Goal: Information Seeking & Learning: Learn about a topic

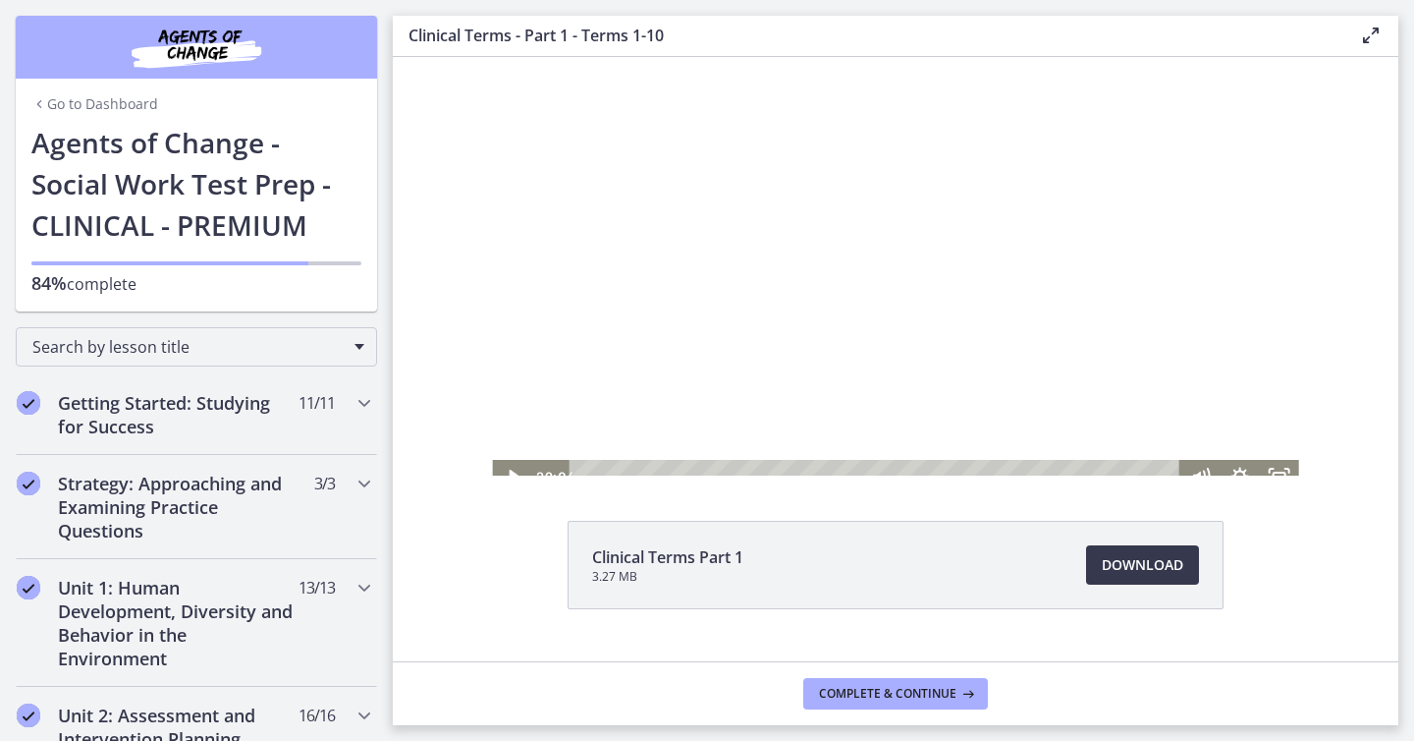
click at [867, 207] on div at bounding box center [895, 266] width 806 height 454
click at [1278, 469] on icon "Fullscreen" at bounding box center [1279, 477] width 47 height 40
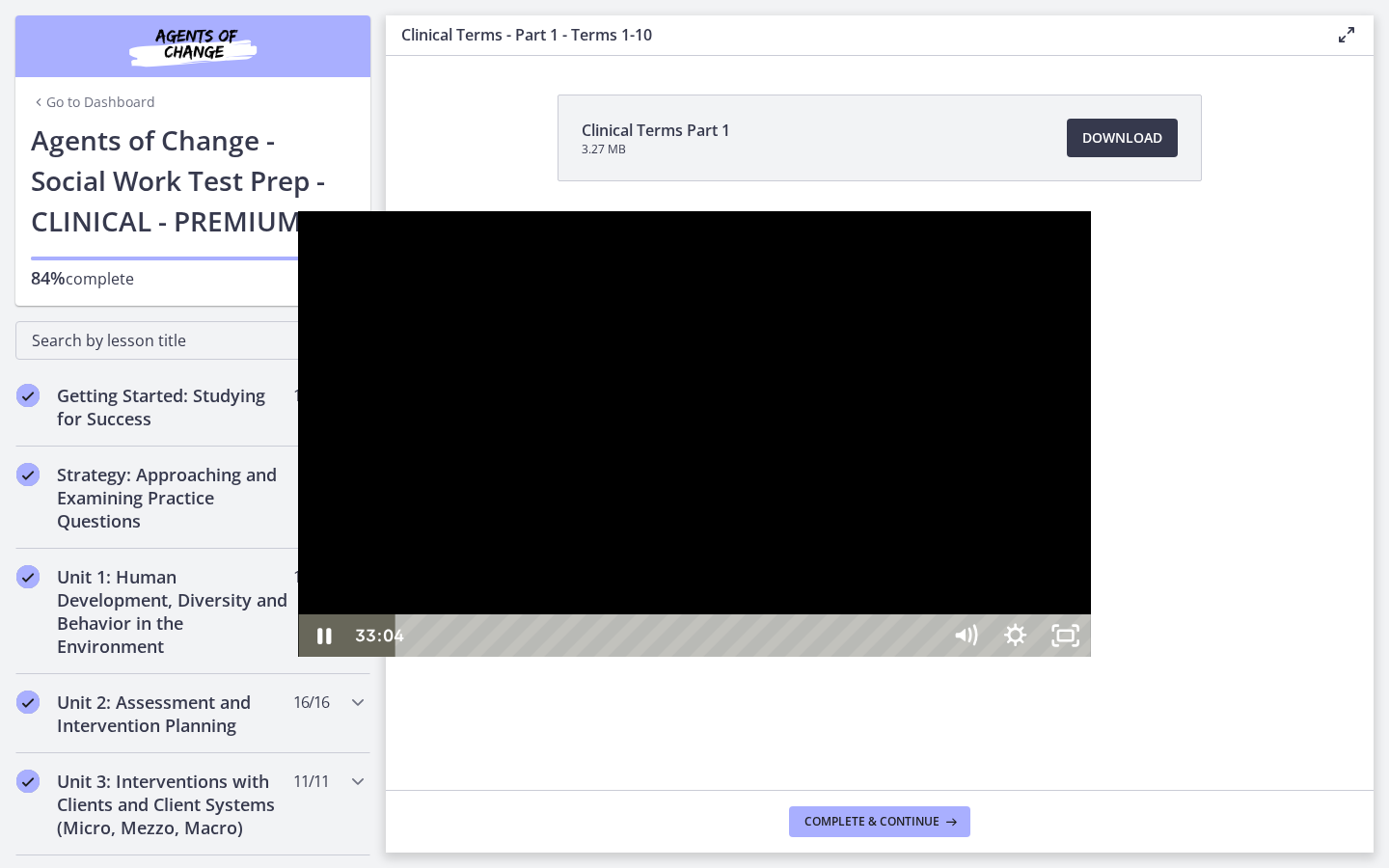
click at [927, 657] on div "33:04" at bounding box center [670, 635] width 514 height 42
click at [927, 657] on div "34:39" at bounding box center [670, 635] width 514 height 42
click at [927, 657] on div "36:29" at bounding box center [670, 635] width 514 height 42
click at [927, 657] on div "37:32" at bounding box center [670, 635] width 514 height 42
click at [927, 657] on div "37:58" at bounding box center [670, 635] width 514 height 42
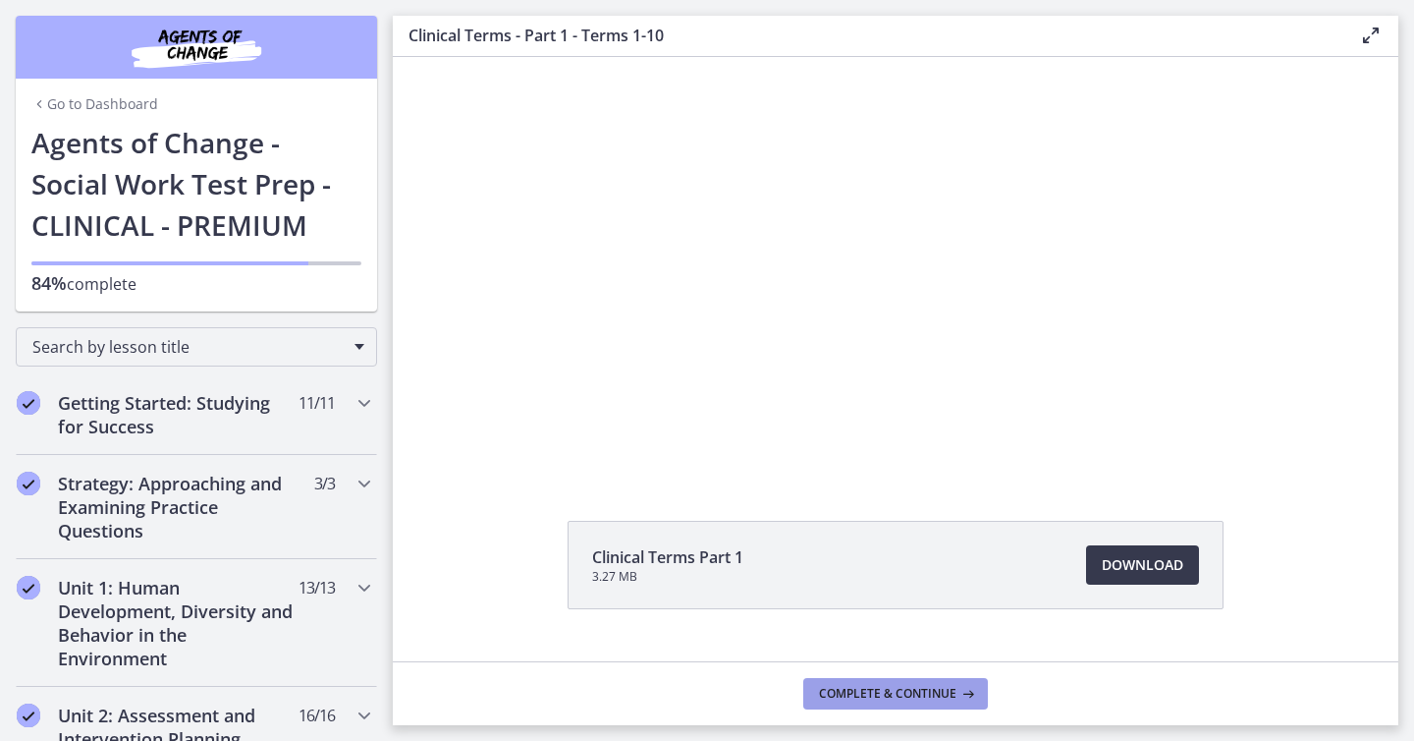
click at [932, 690] on span "Complete & continue" at bounding box center [888, 694] width 138 height 16
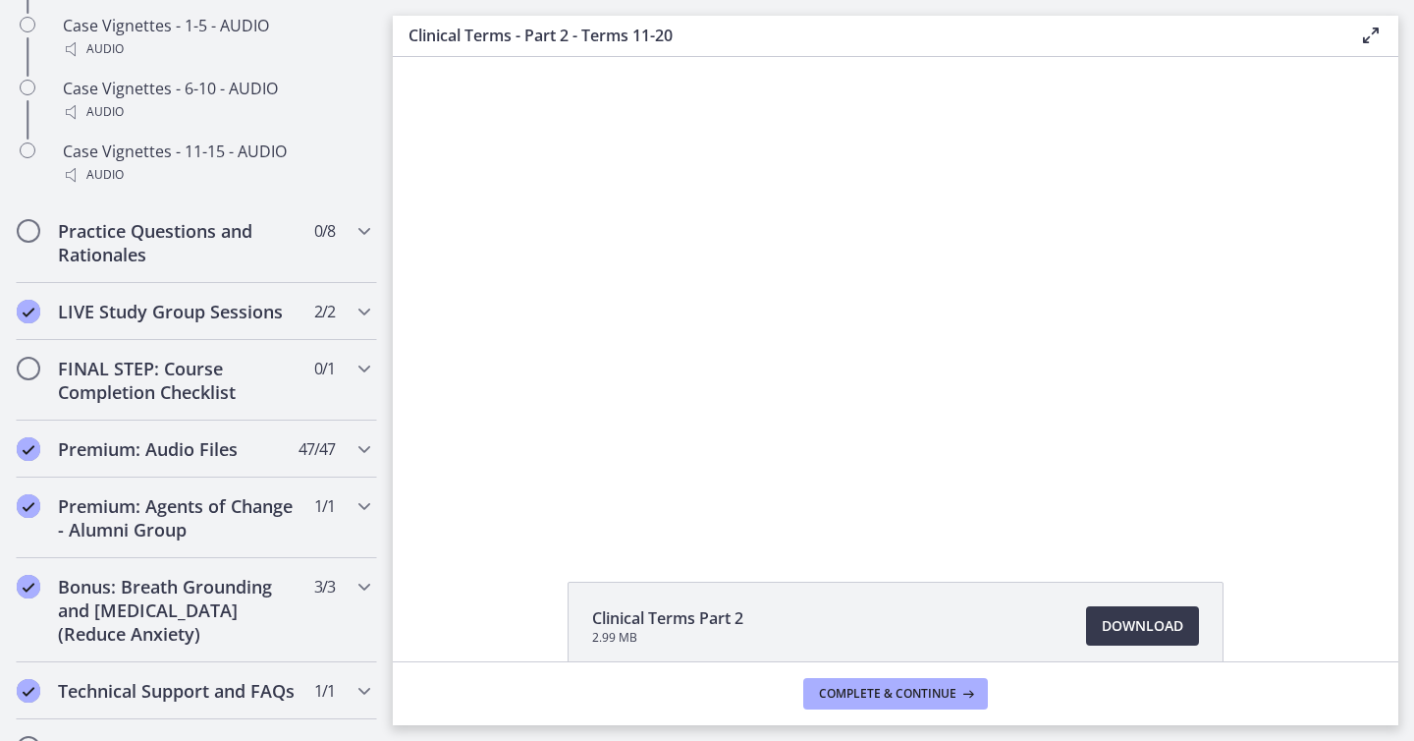
scroll to position [1902, 0]
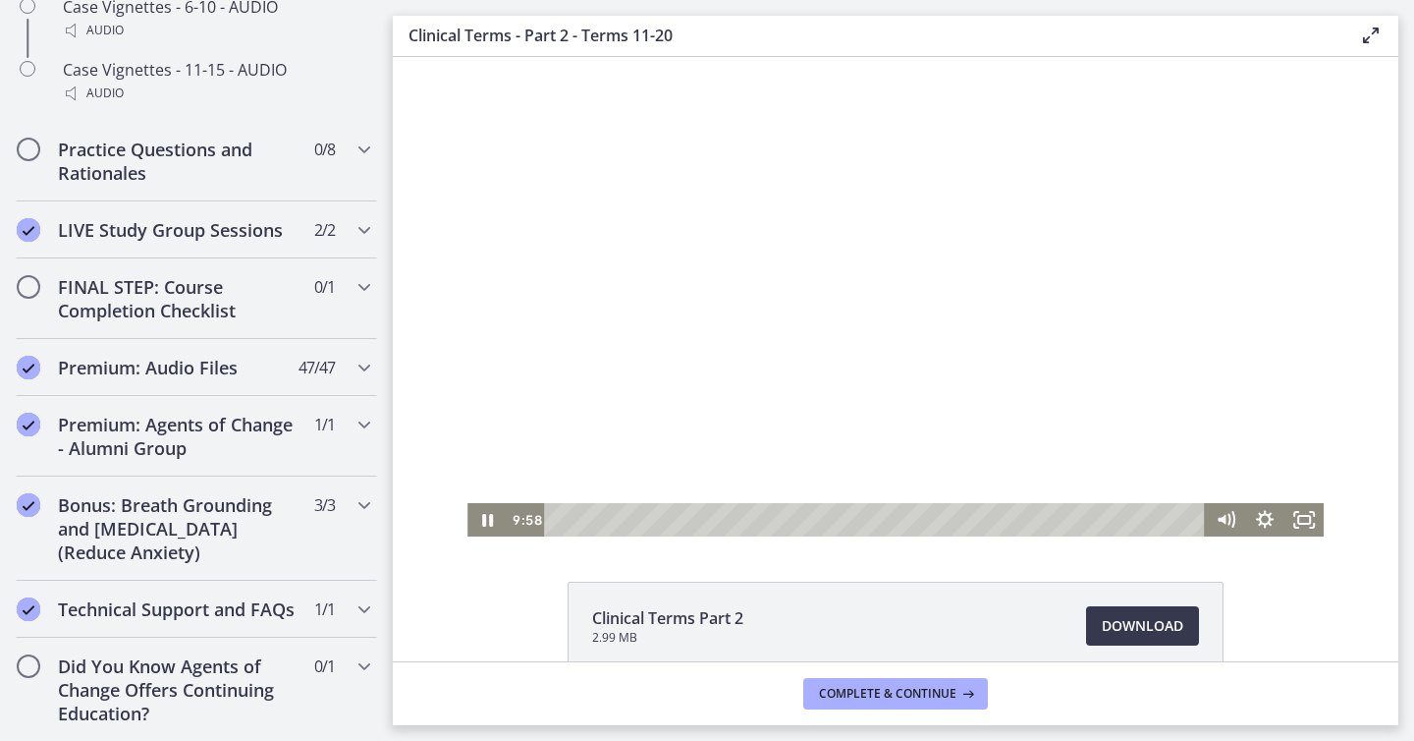
click at [795, 403] on div at bounding box center [896, 296] width 856 height 479
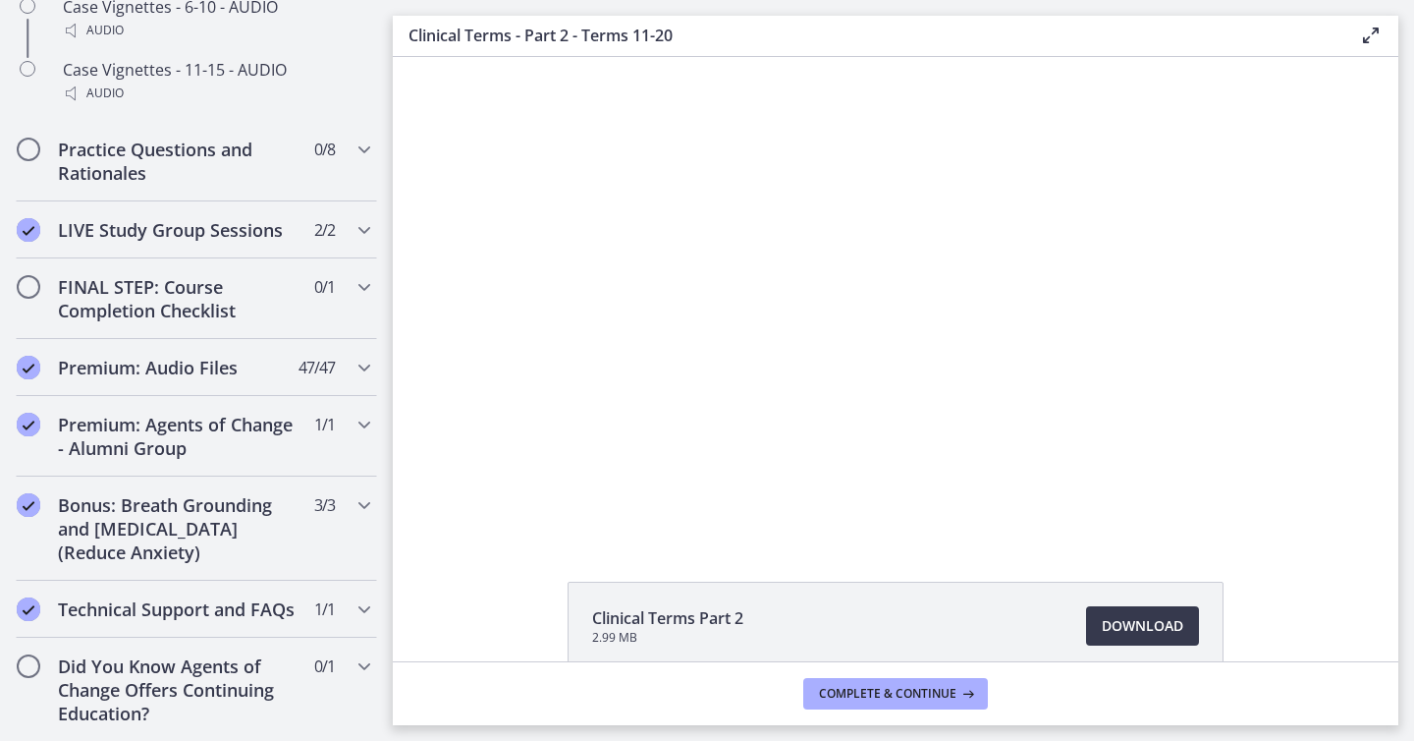
click at [795, 403] on div at bounding box center [896, 296] width 856 height 479
click at [947, 688] on span "Complete & continue" at bounding box center [888, 694] width 138 height 16
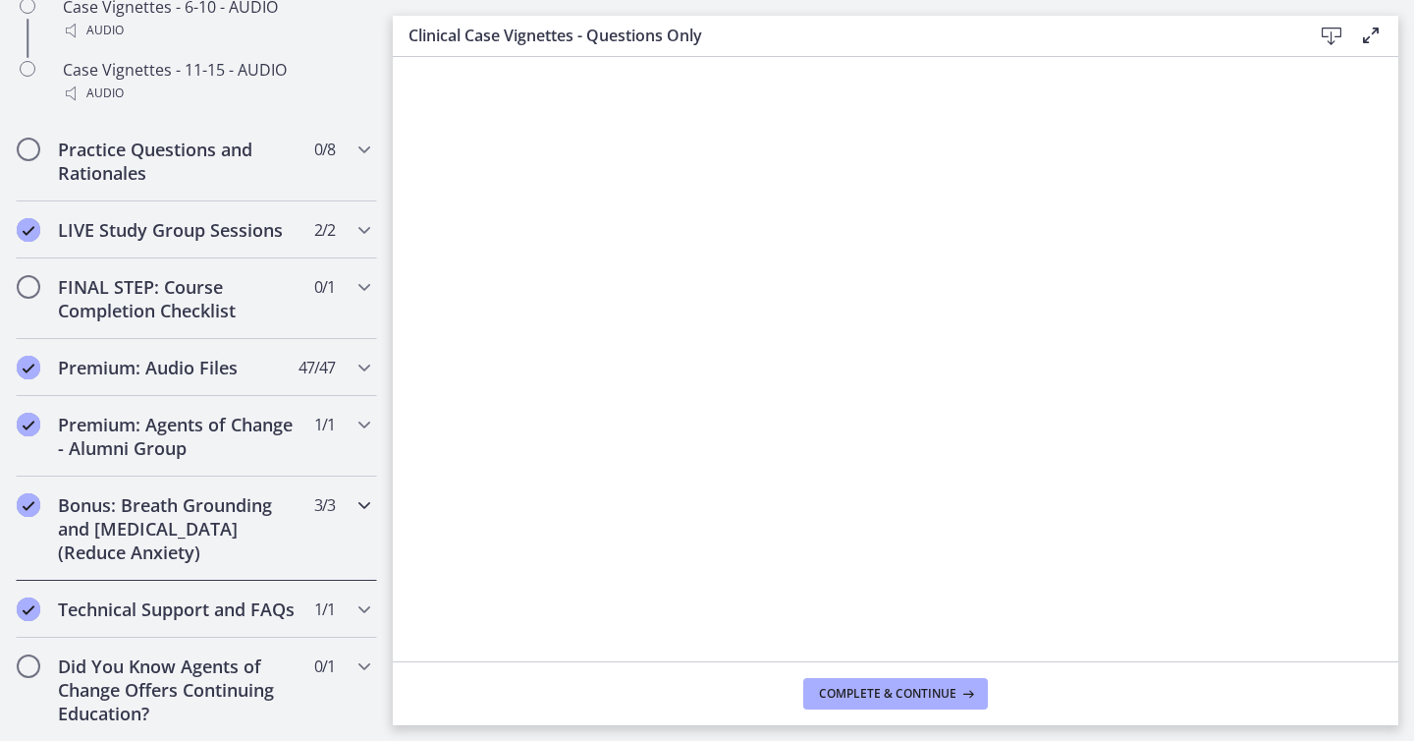
click at [236, 554] on h2 "Bonus: Breath Grounding and [MEDICAL_DATA] (Reduce Anxiety)" at bounding box center [178, 528] width 240 height 71
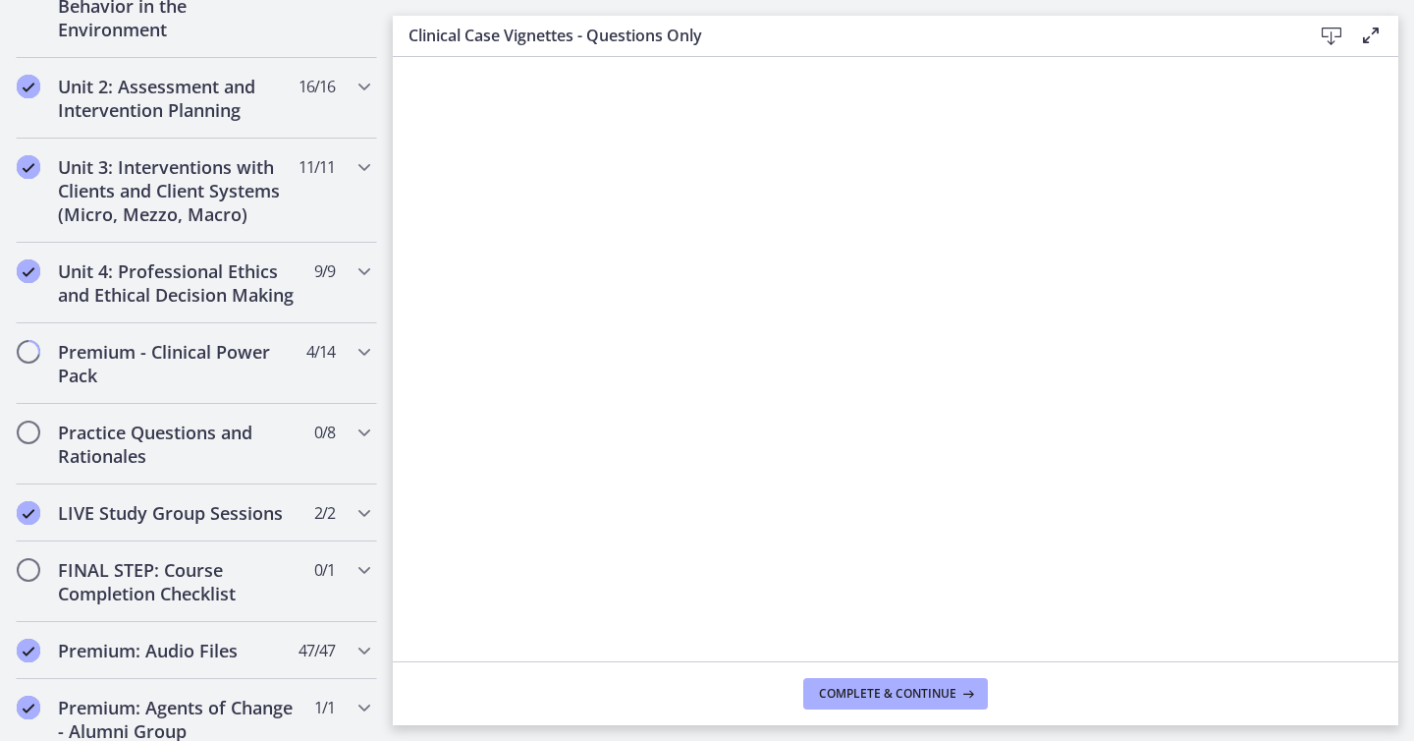
scroll to position [622, 0]
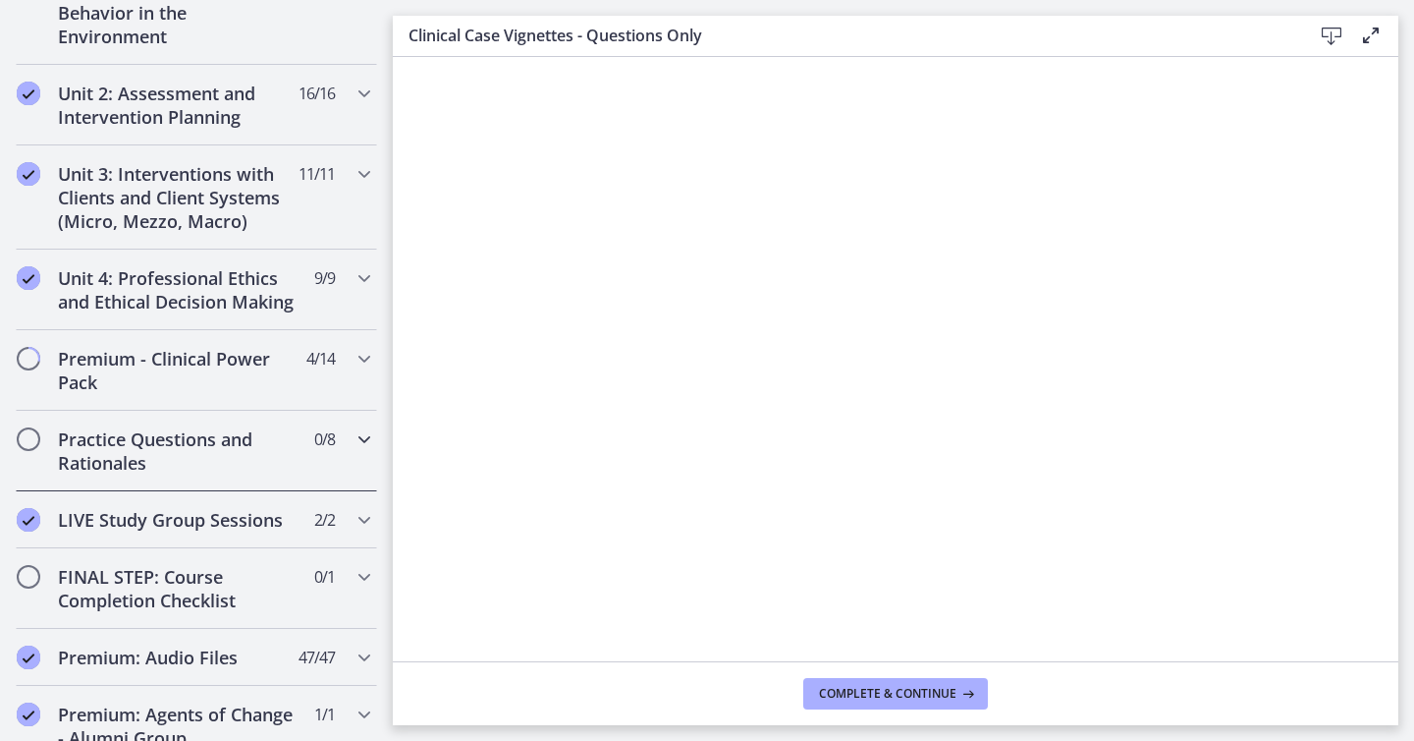
click at [177, 460] on h2 "Practice Questions and Rationales" at bounding box center [178, 450] width 240 height 47
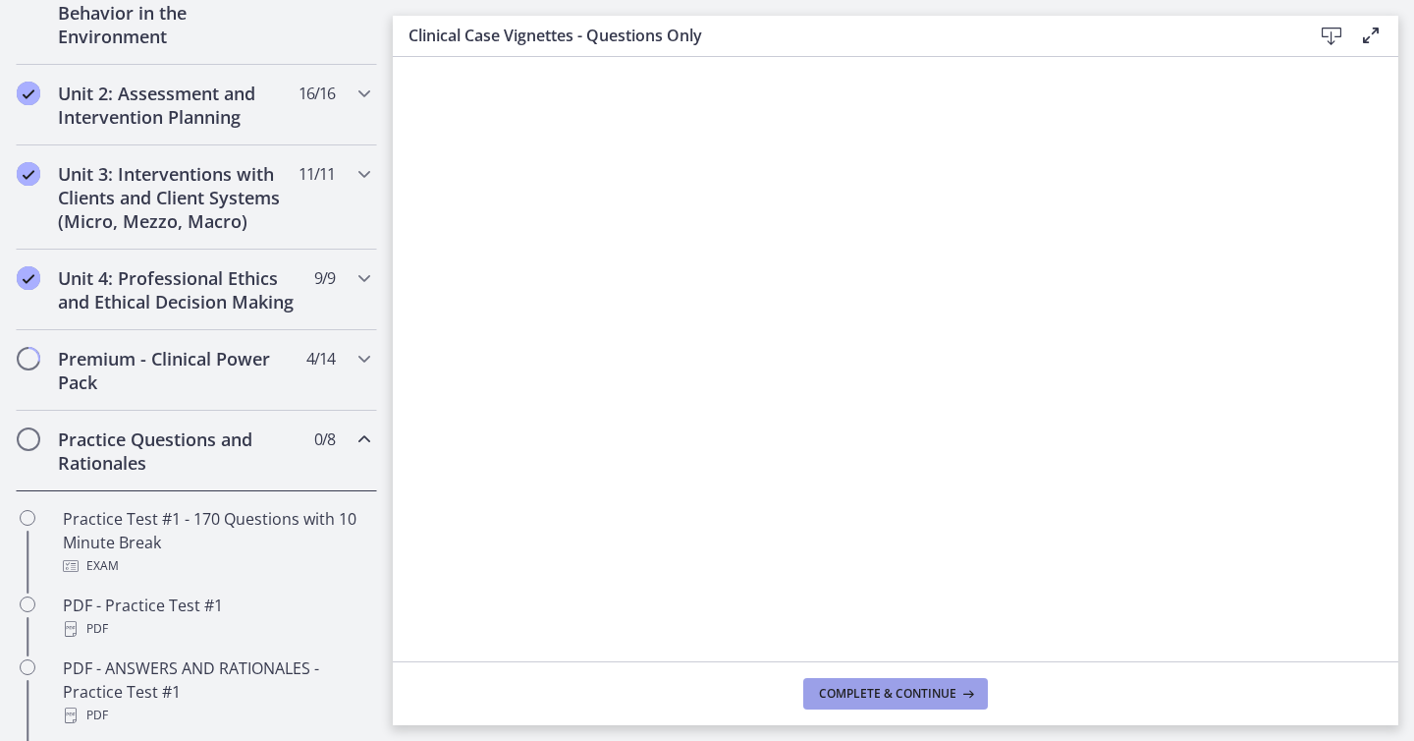
click at [892, 697] on span "Complete & continue" at bounding box center [888, 694] width 138 height 16
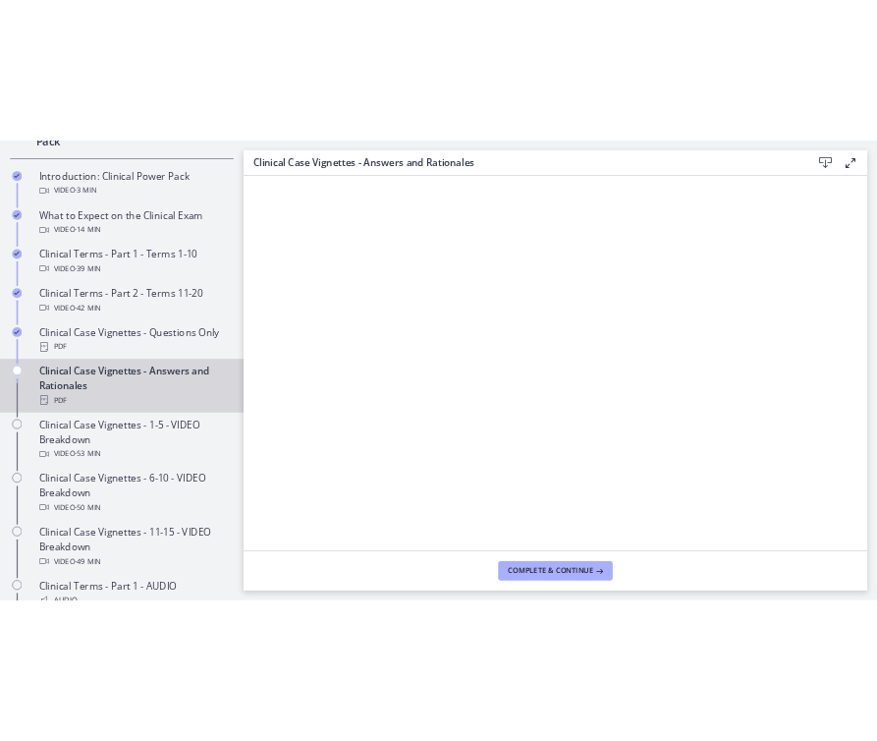
scroll to position [1006, 0]
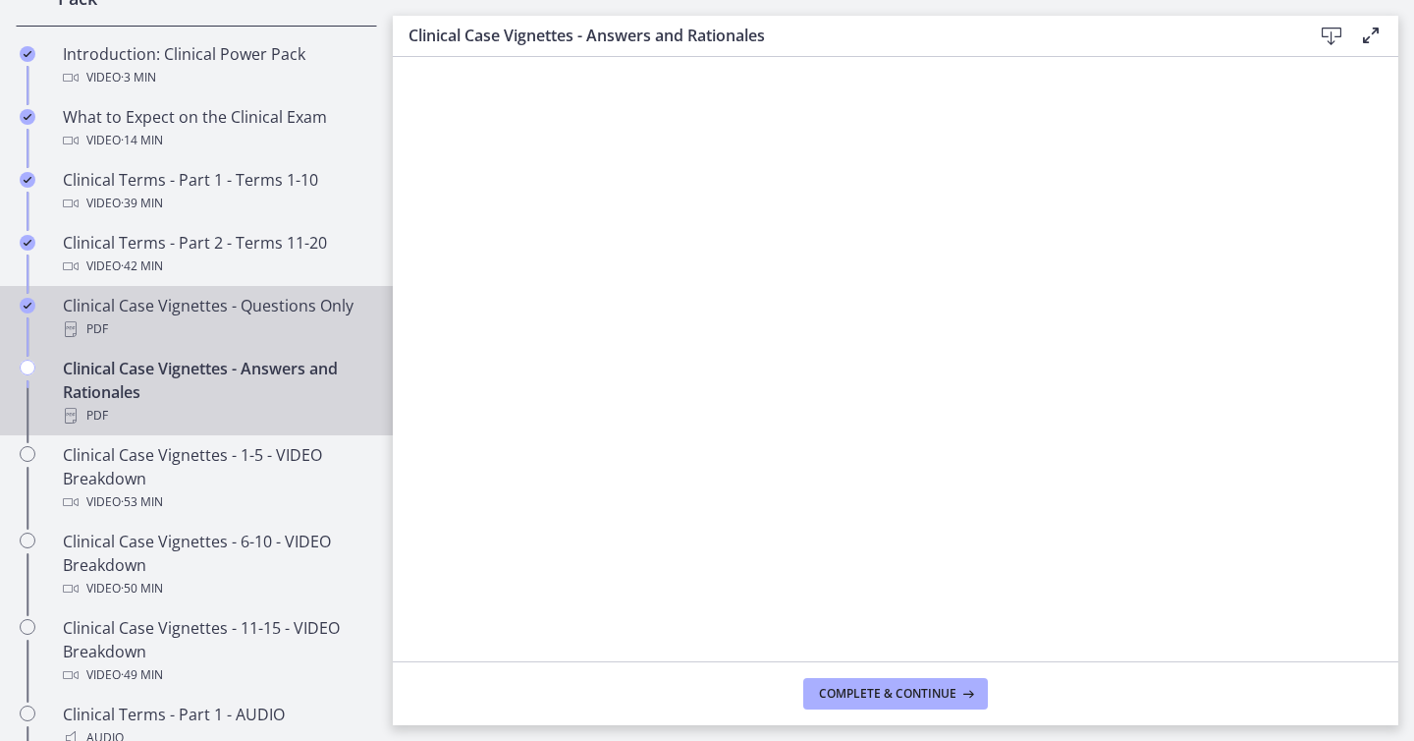
click at [315, 324] on div "PDF" at bounding box center [216, 329] width 306 height 24
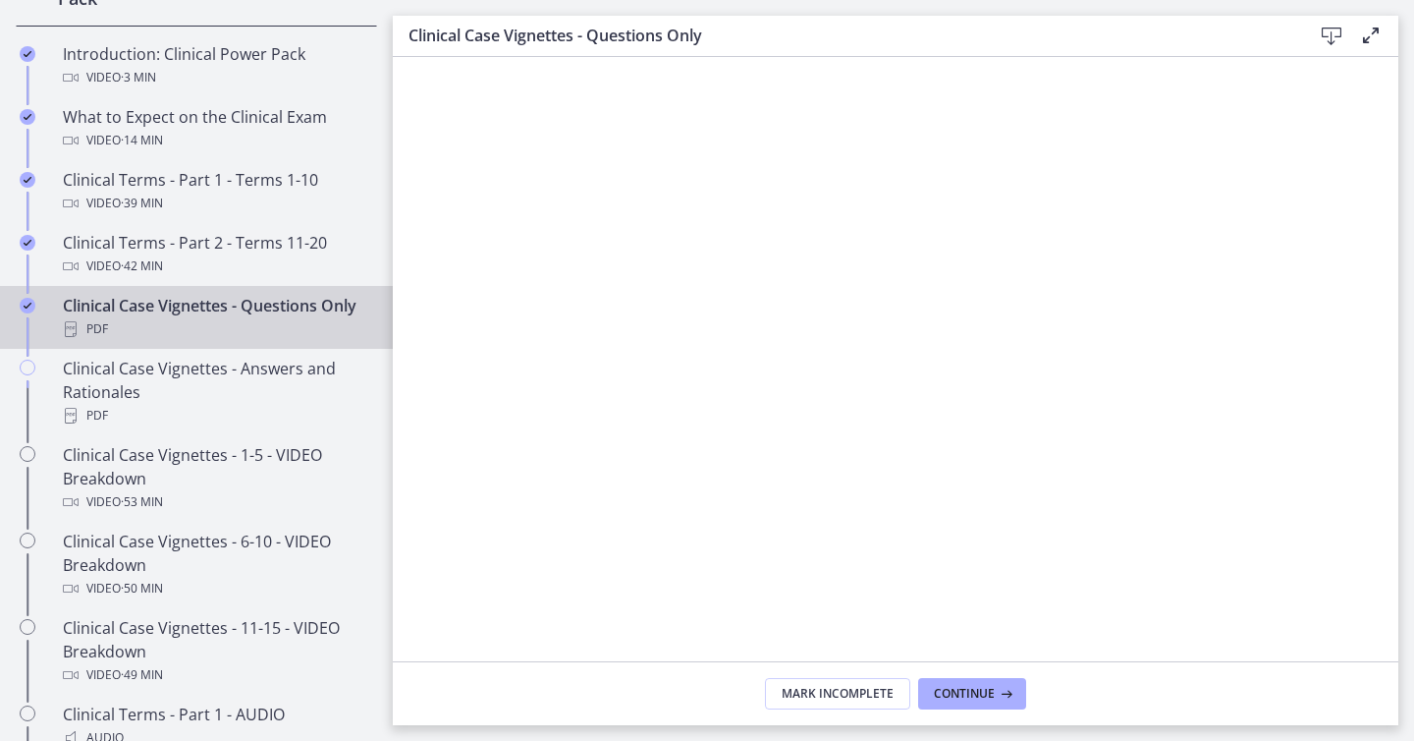
click at [1322, 28] on icon at bounding box center [1332, 37] width 24 height 24
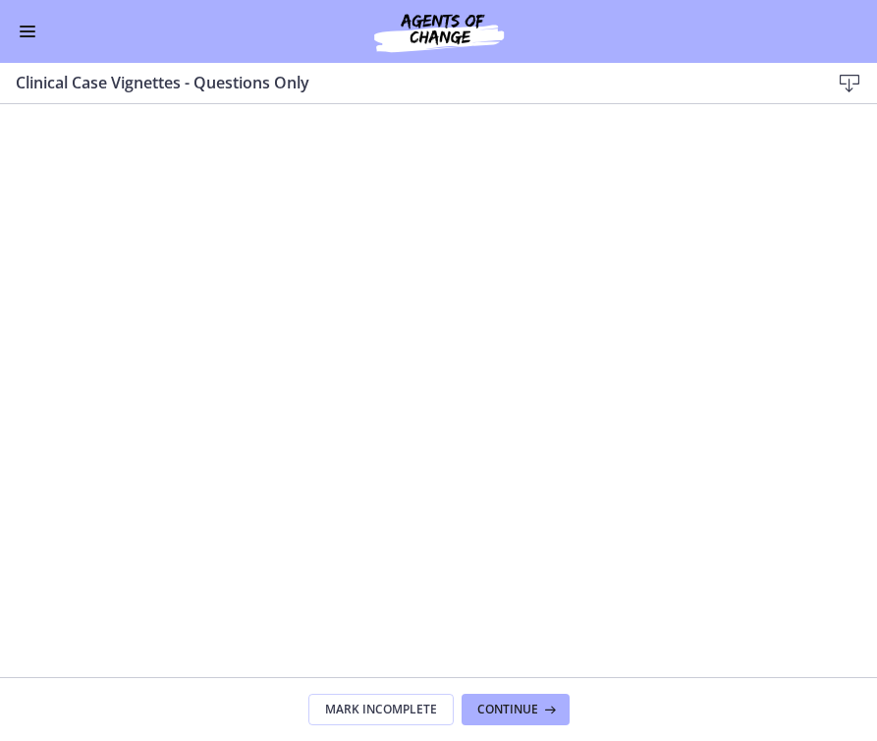
scroll to position [1001, 0]
click at [498, 699] on button "Continue" at bounding box center [516, 708] width 108 height 31
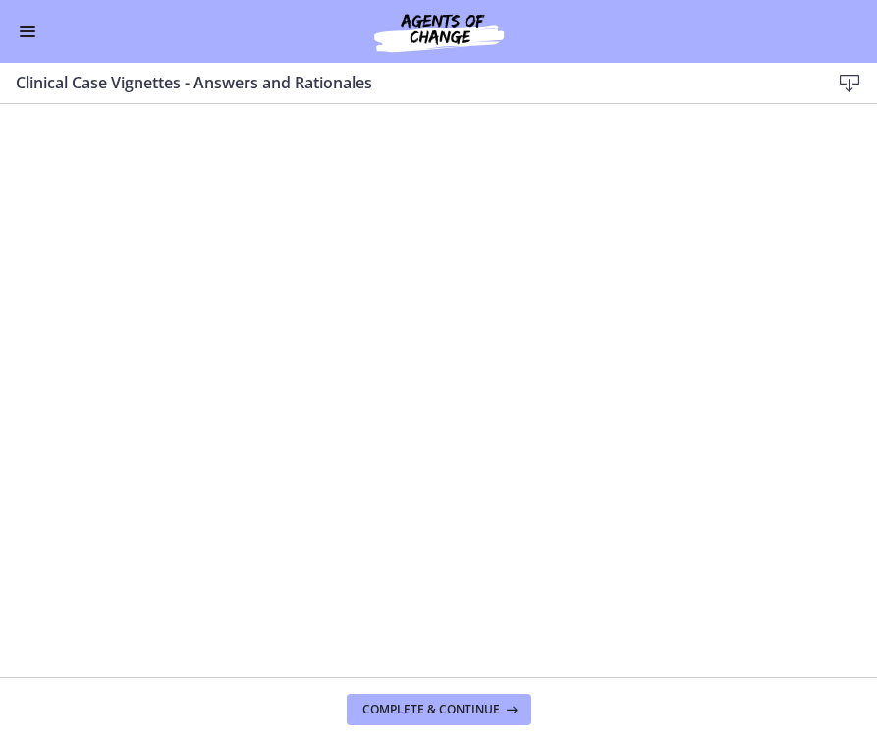
click at [848, 77] on icon at bounding box center [850, 84] width 24 height 24
click at [424, 716] on span "Complete & continue" at bounding box center [431, 709] width 138 height 16
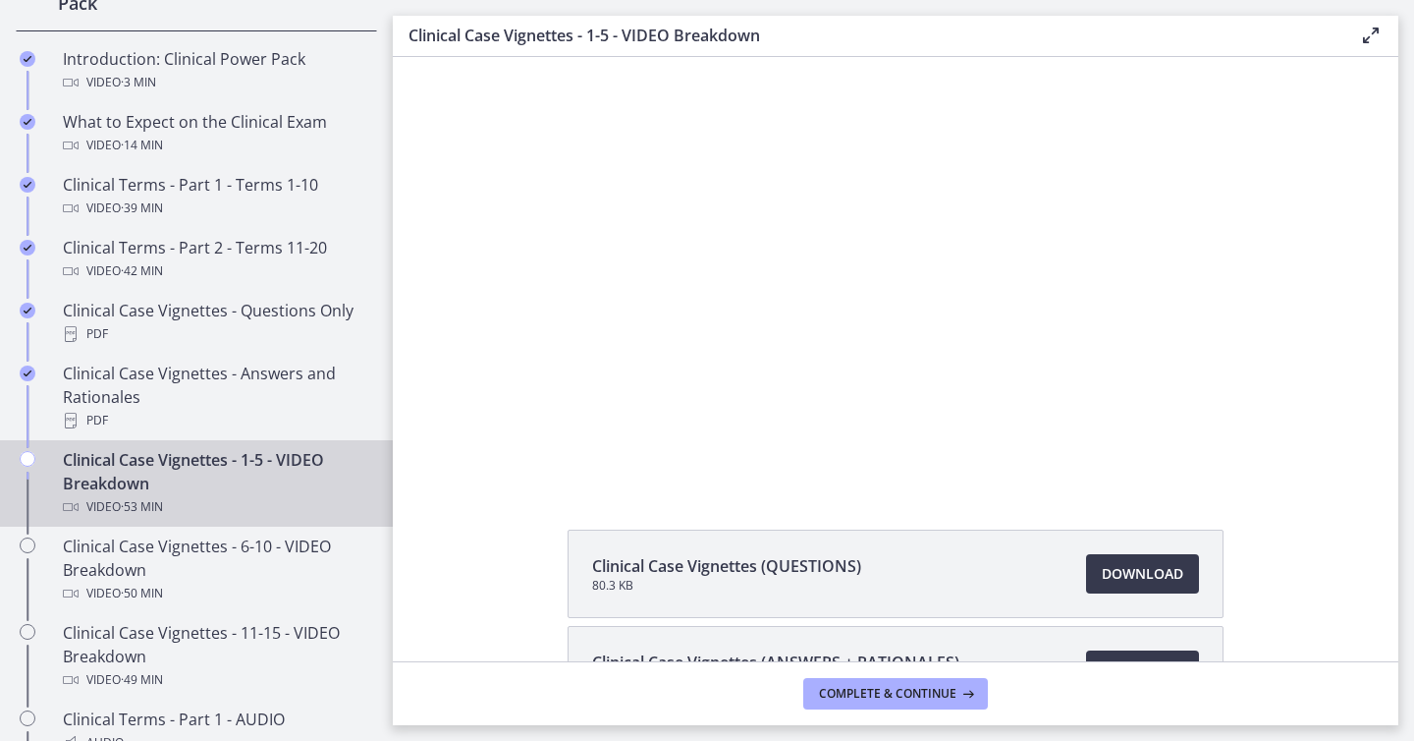
scroll to position [1005, 0]
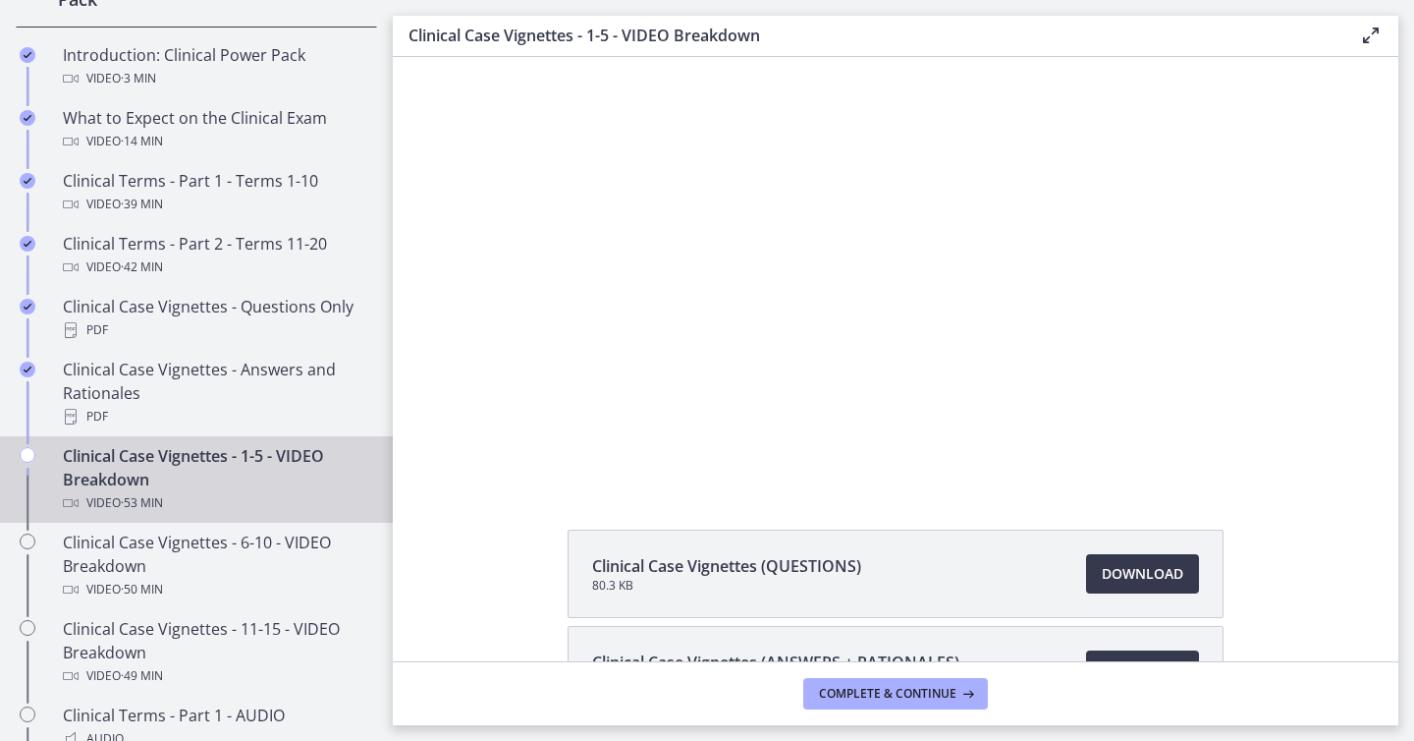
click at [966, 727] on main "Clinical Case Vignettes - 1-5 - VIDEO Breakdown Enable fullscreen Clinical Case…" at bounding box center [903, 370] width 1021 height 741
click at [965, 690] on icon at bounding box center [967, 694] width 20 height 16
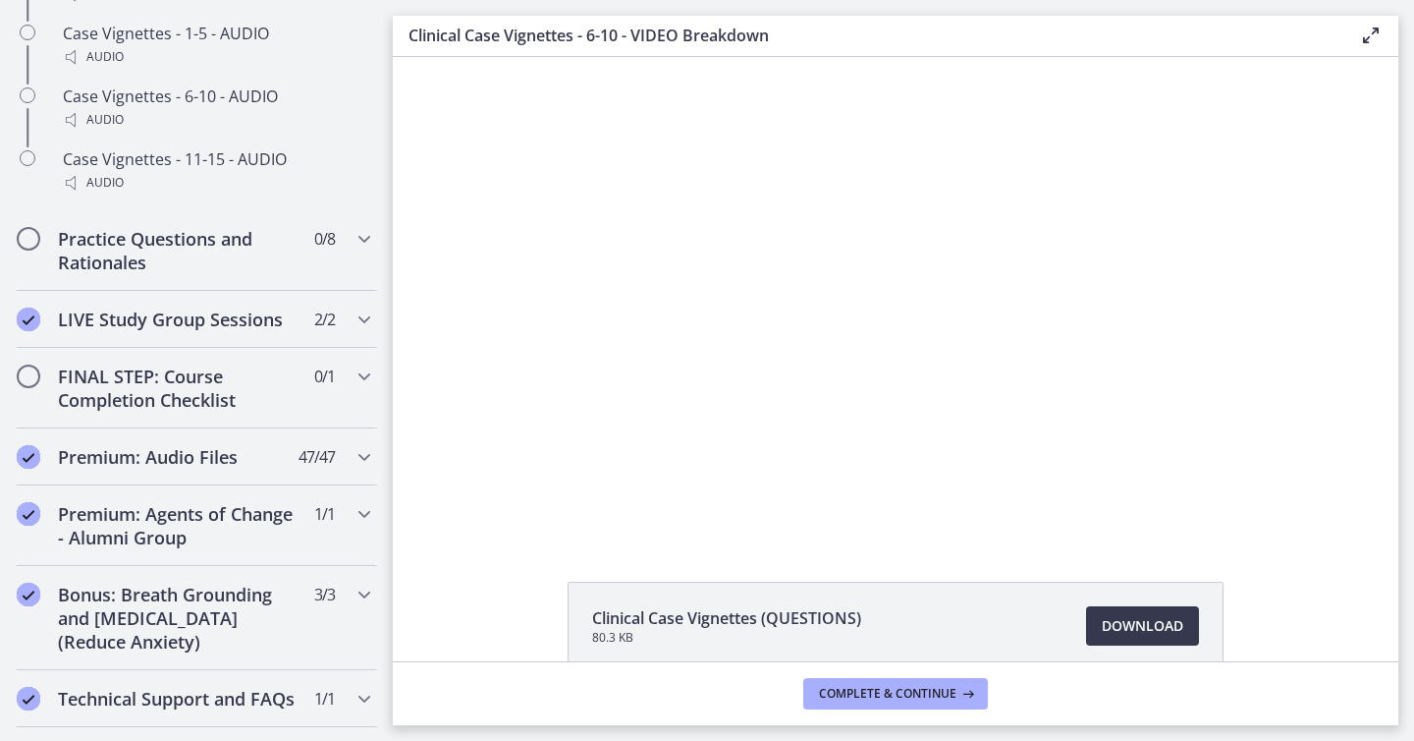
scroll to position [1902, 0]
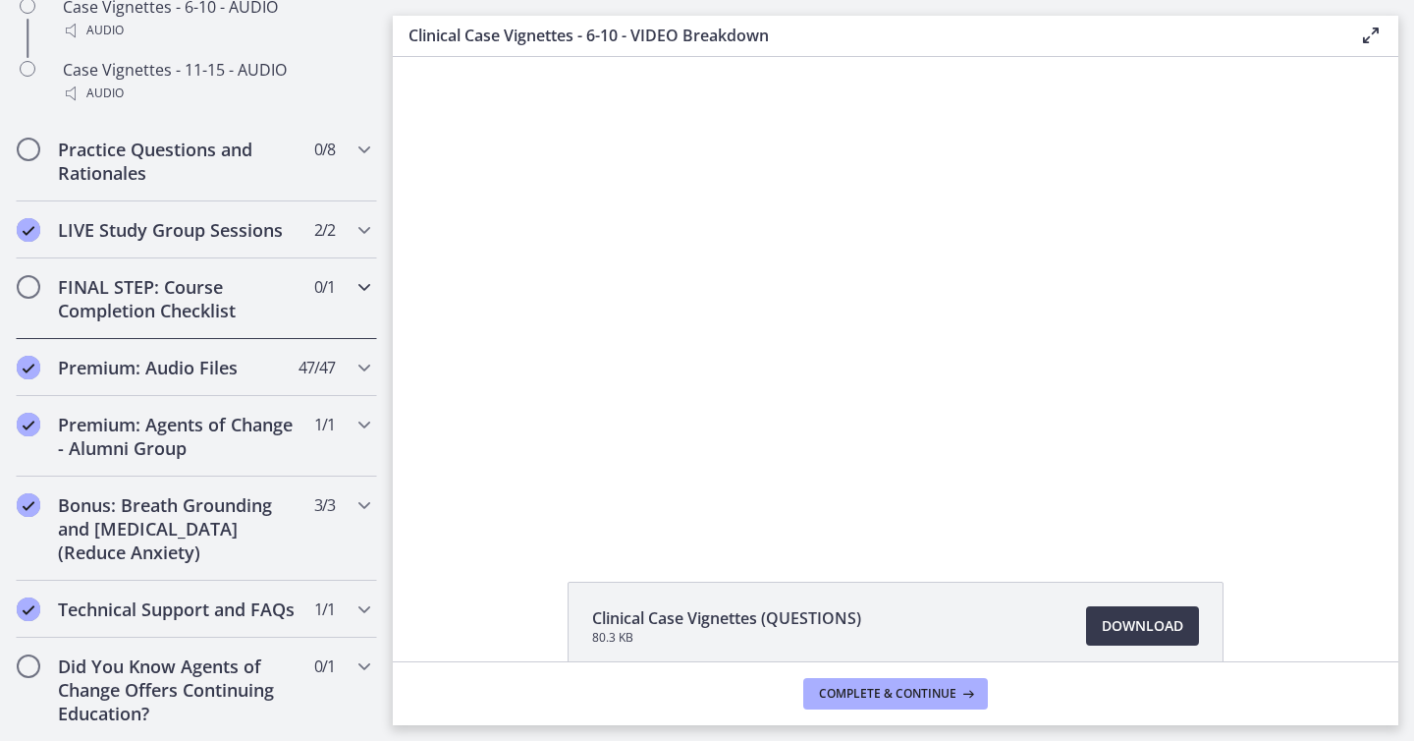
click at [225, 316] on h2 "FINAL STEP: Course Completion Checklist" at bounding box center [178, 298] width 240 height 47
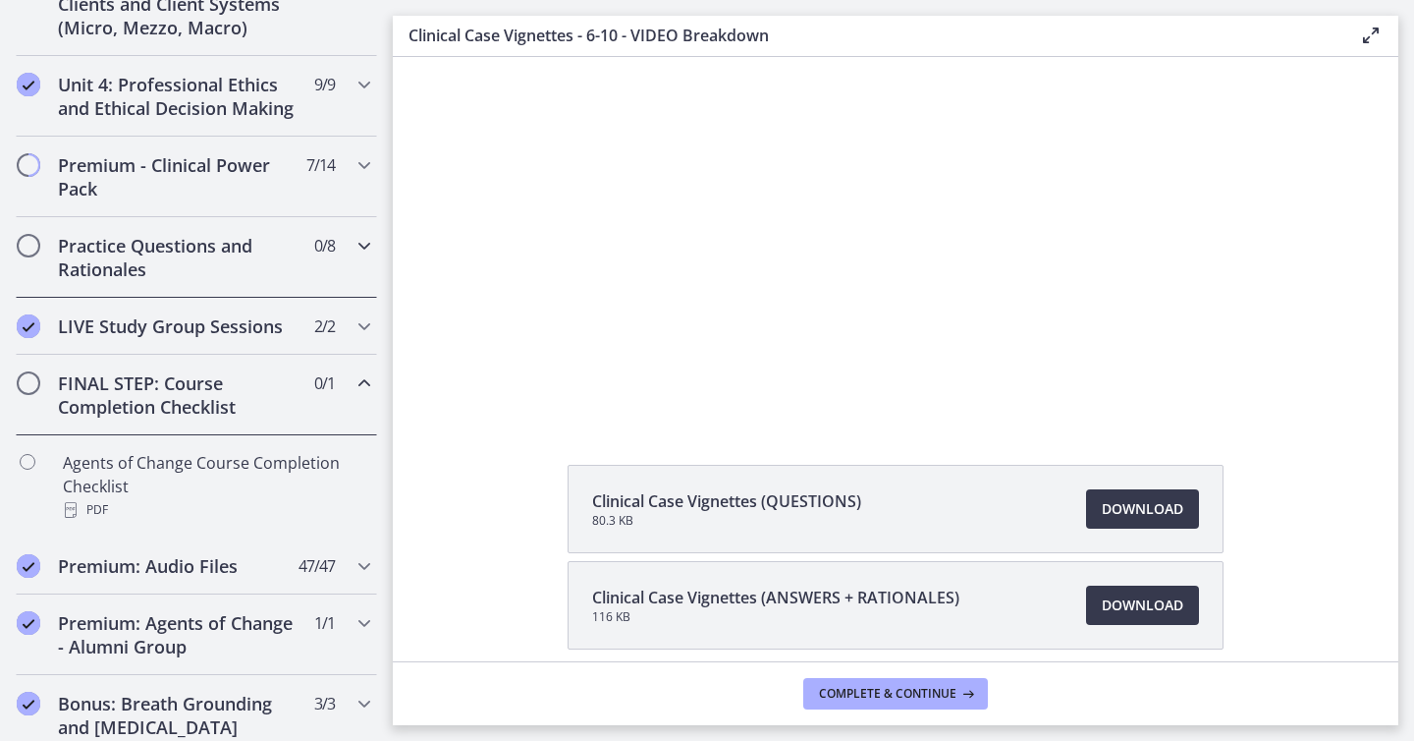
scroll to position [812, 0]
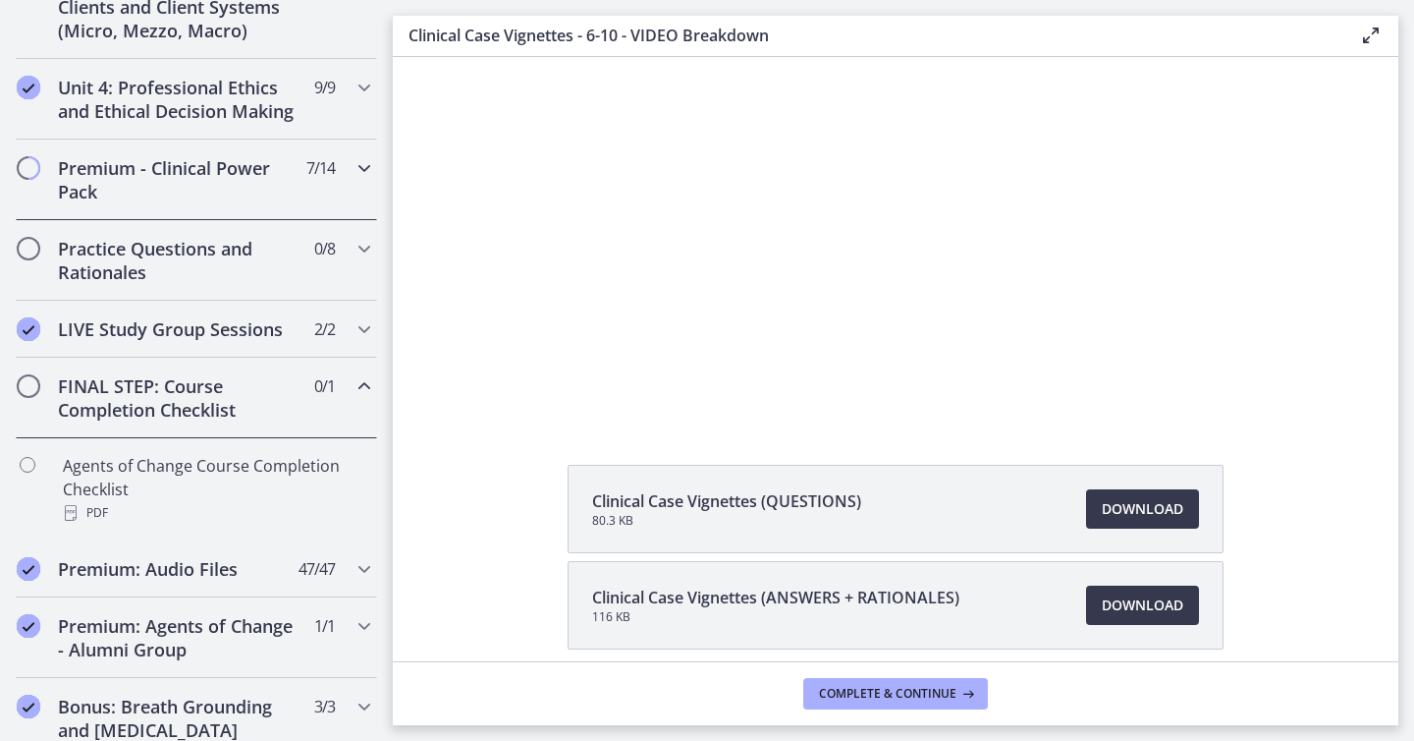
click at [147, 181] on h2 "Premium - Clinical Power Pack" at bounding box center [178, 179] width 240 height 47
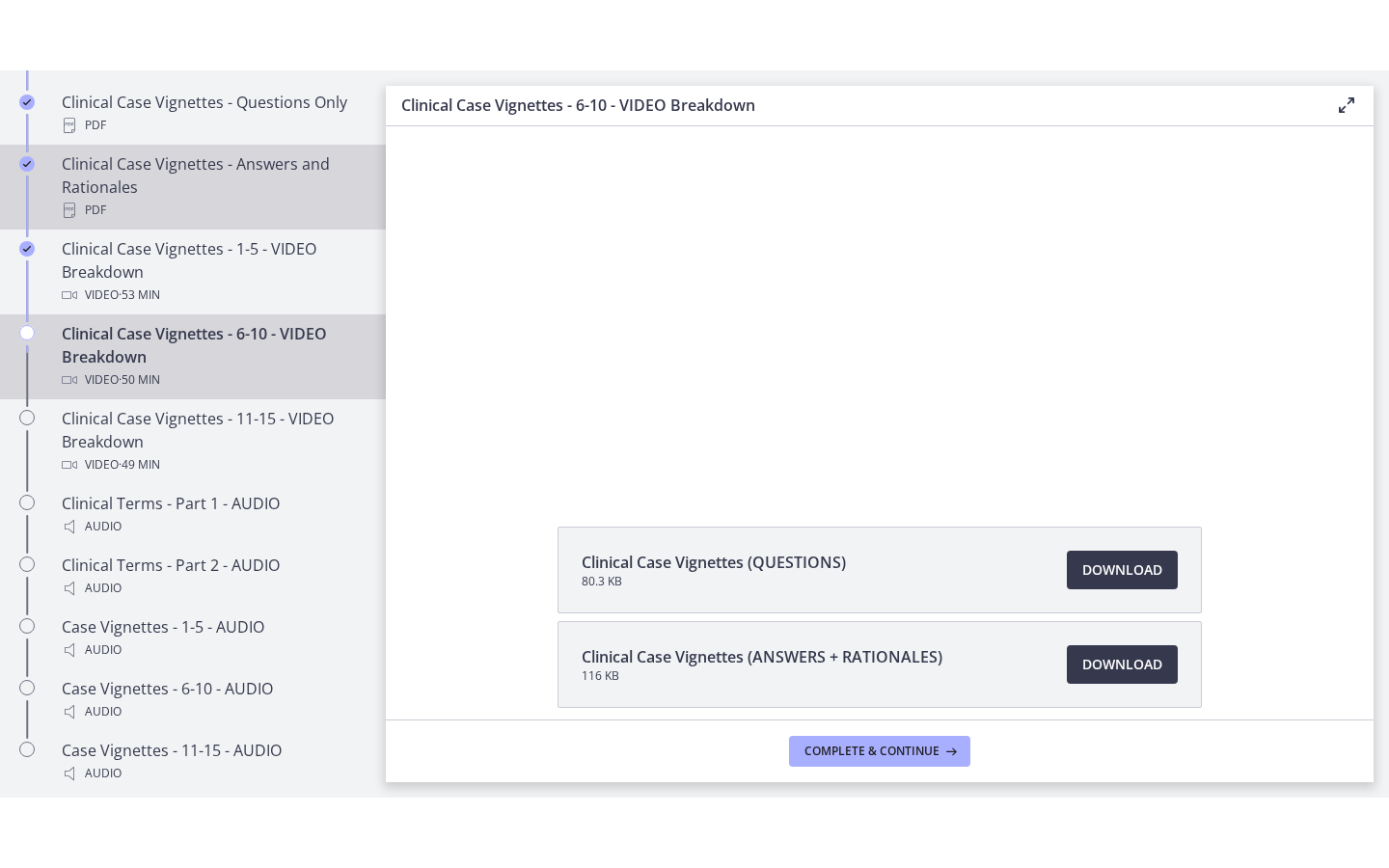
scroll to position [1266, 0]
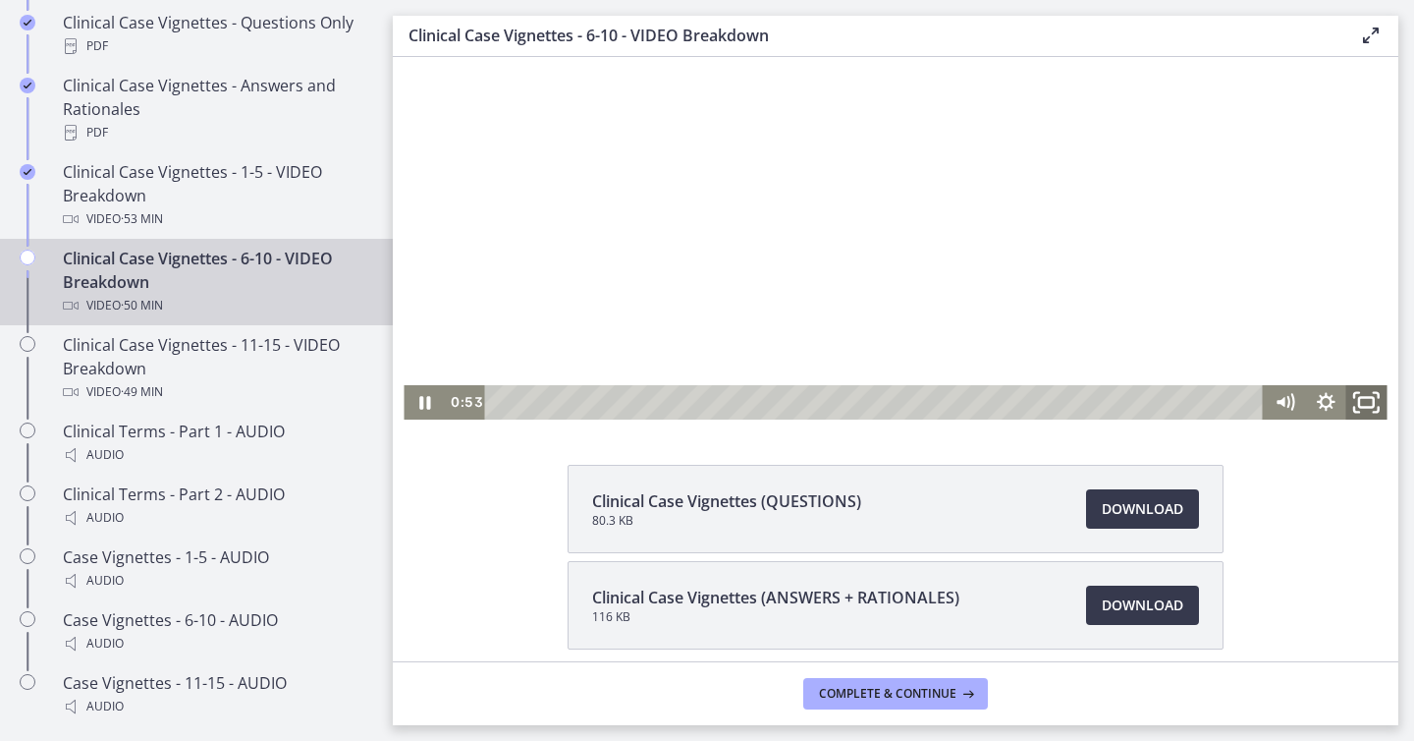
click at [1375, 392] on icon "Fullscreen" at bounding box center [1367, 401] width 49 height 41
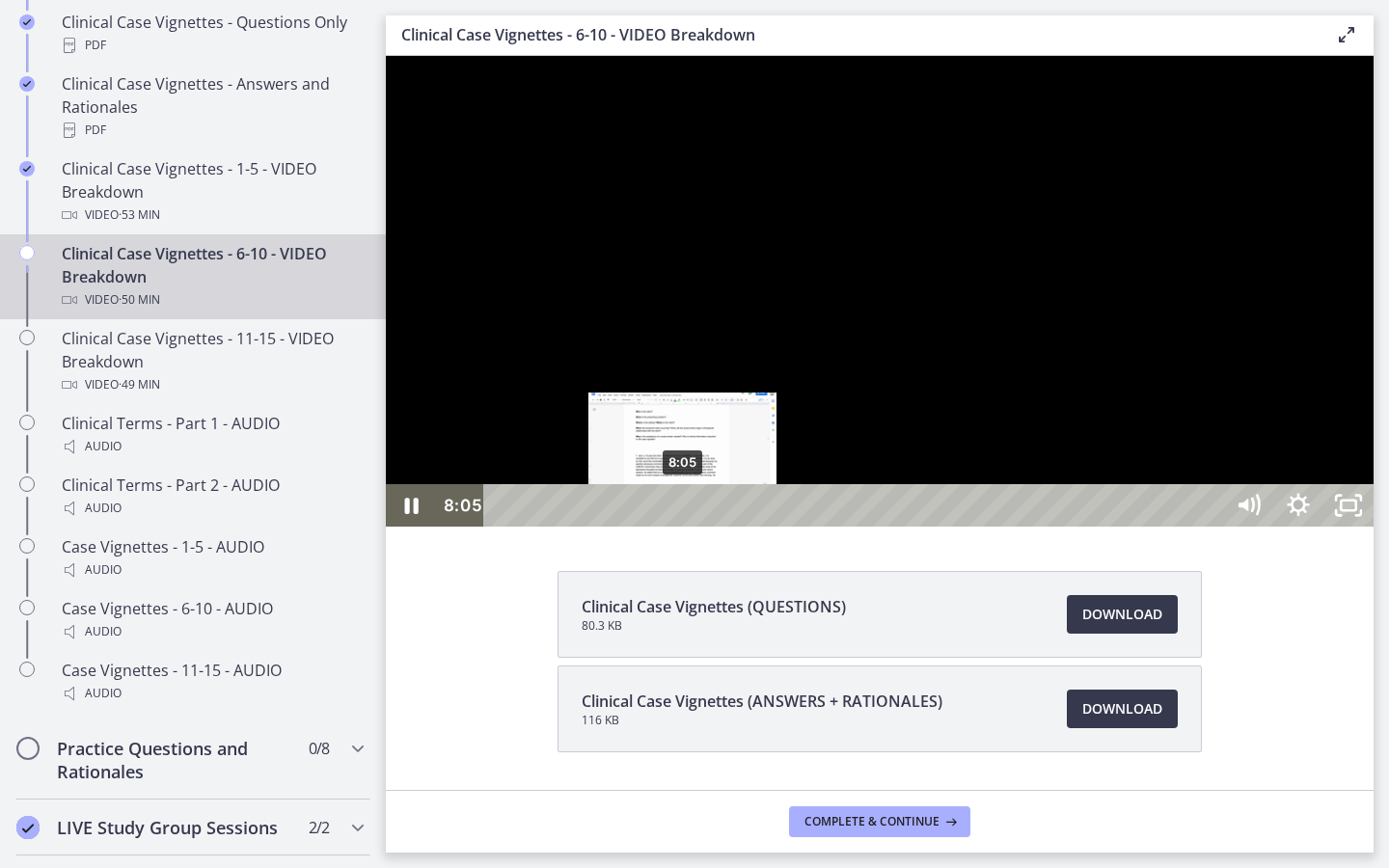
click at [684, 526] on div "8:05" at bounding box center [857, 505] width 708 height 42
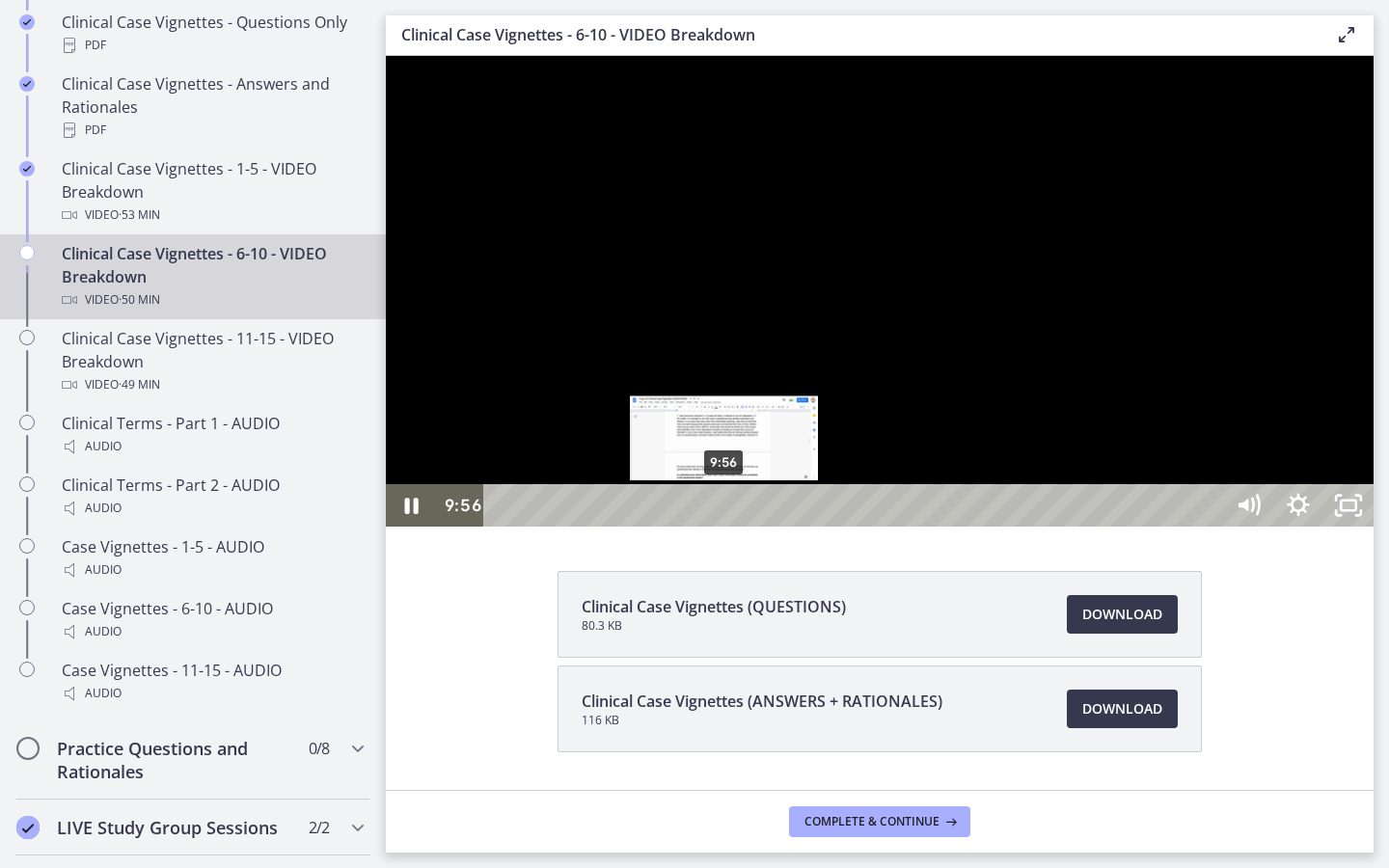
click at [726, 526] on div "9:56" at bounding box center [857, 505] width 708 height 42
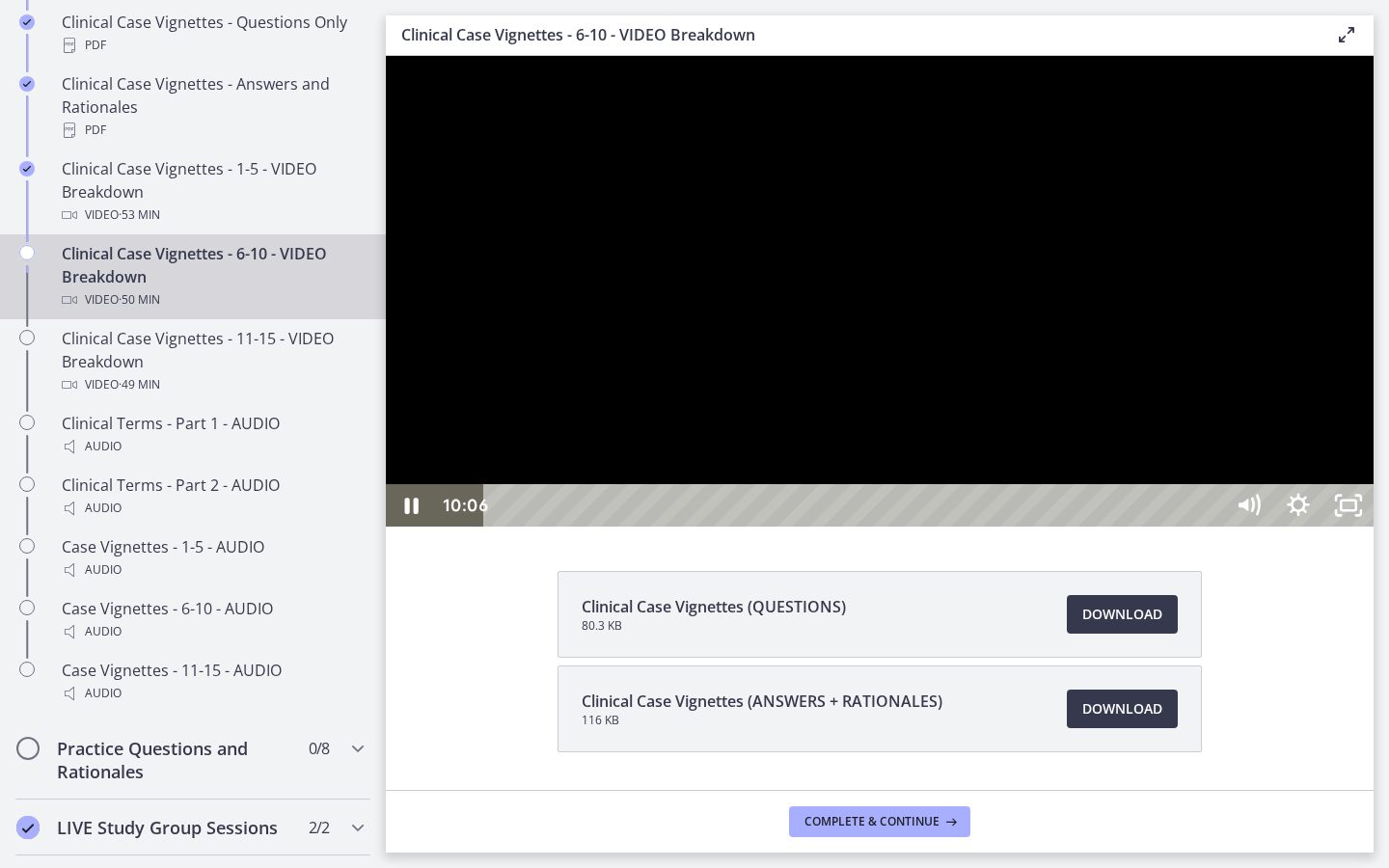
click at [847, 504] on div at bounding box center [880, 291] width 988 height 470
click at [895, 526] on div at bounding box center [880, 291] width 988 height 470
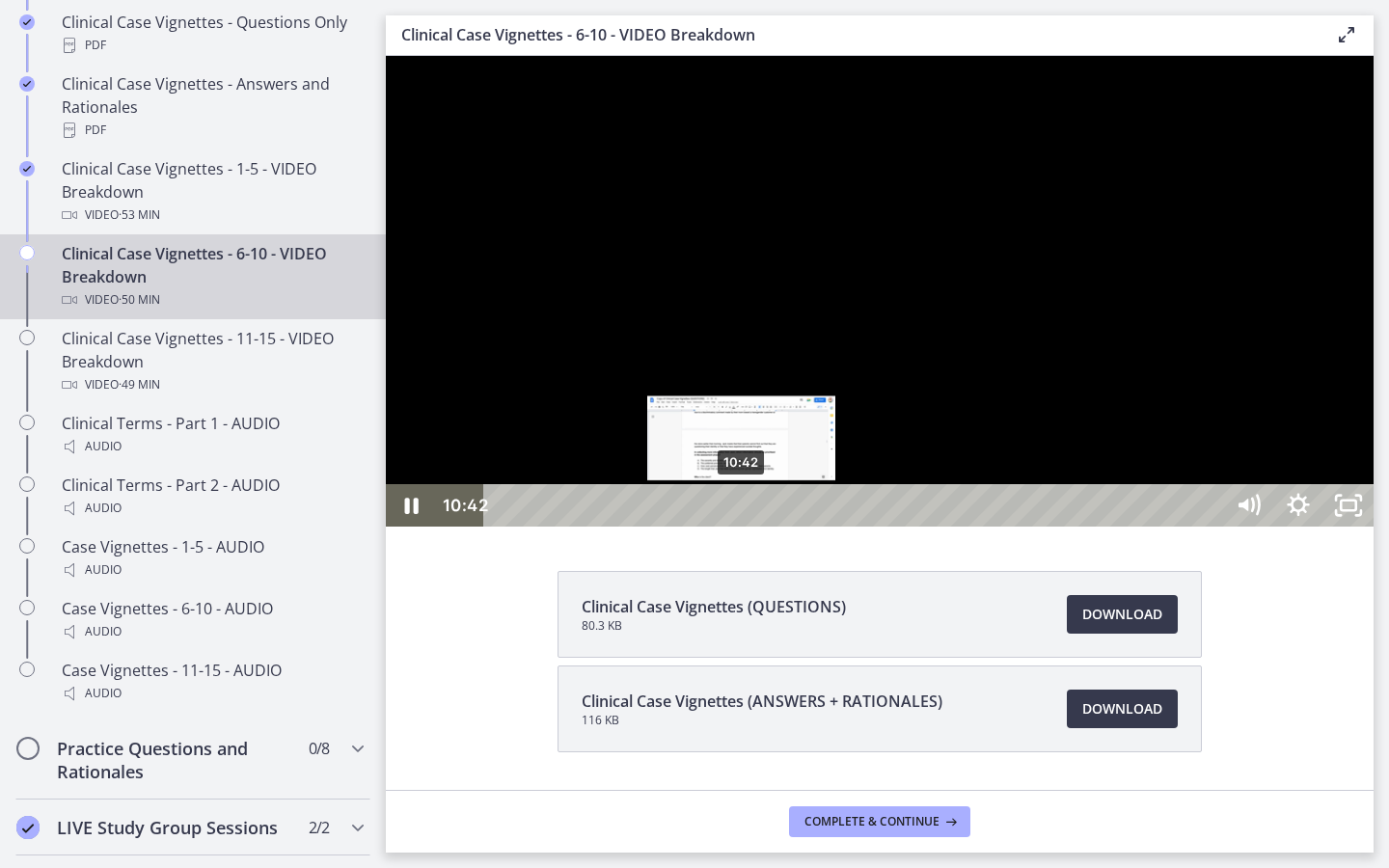
click at [743, 526] on div "10:42" at bounding box center [857, 505] width 708 height 42
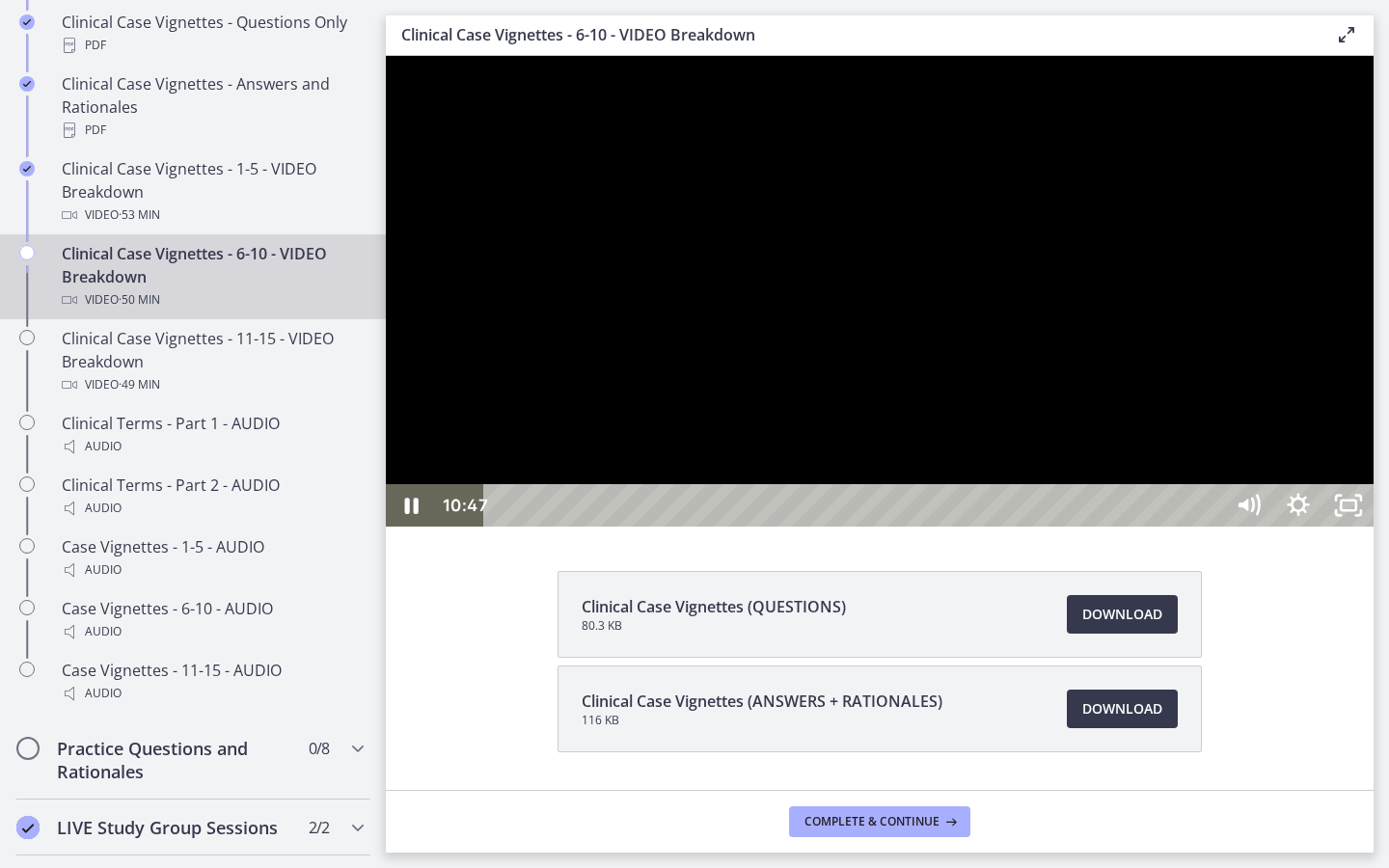
click at [839, 526] on div at bounding box center [880, 291] width 988 height 470
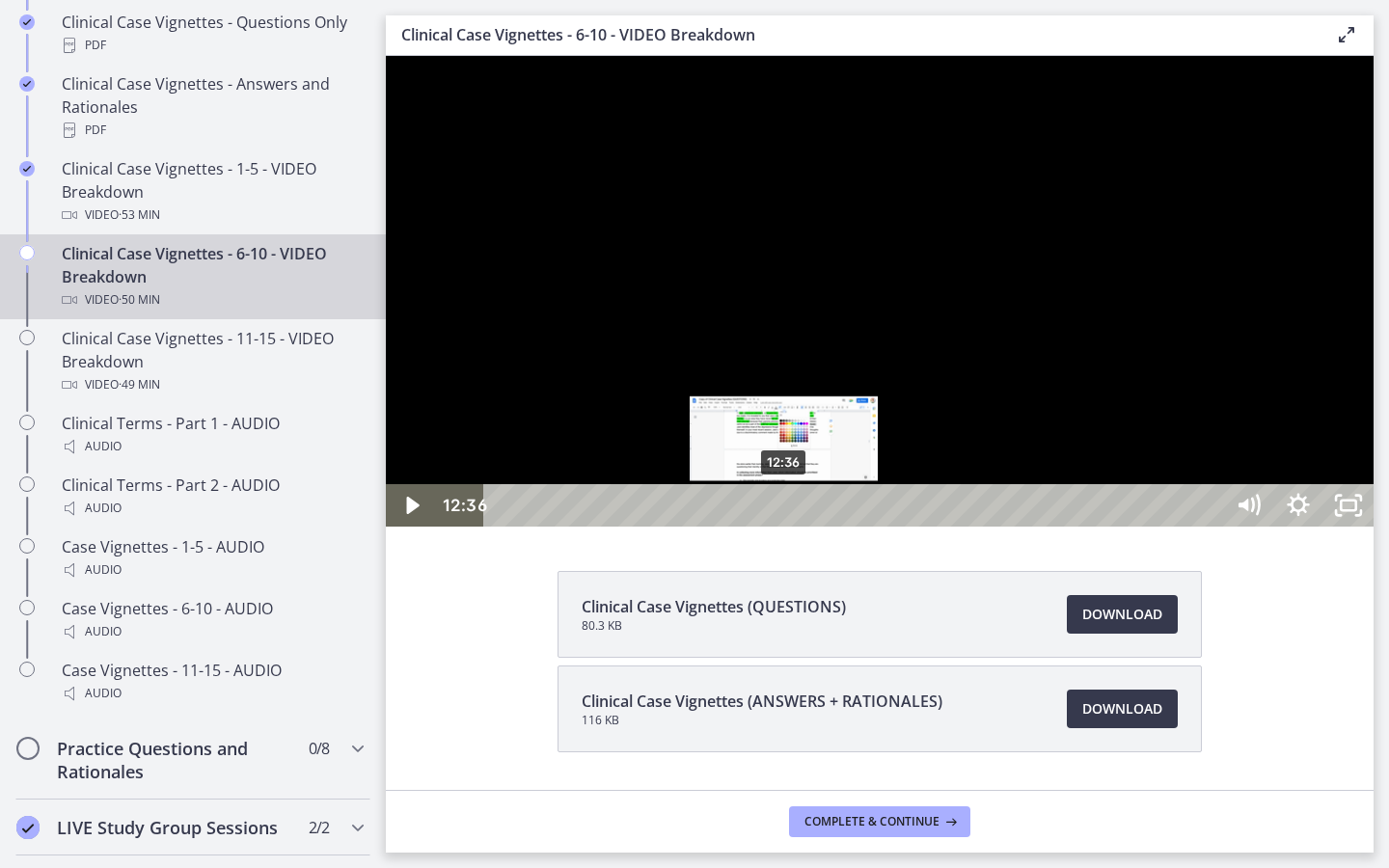
click at [786, 526] on div "12:36" at bounding box center [857, 505] width 708 height 42
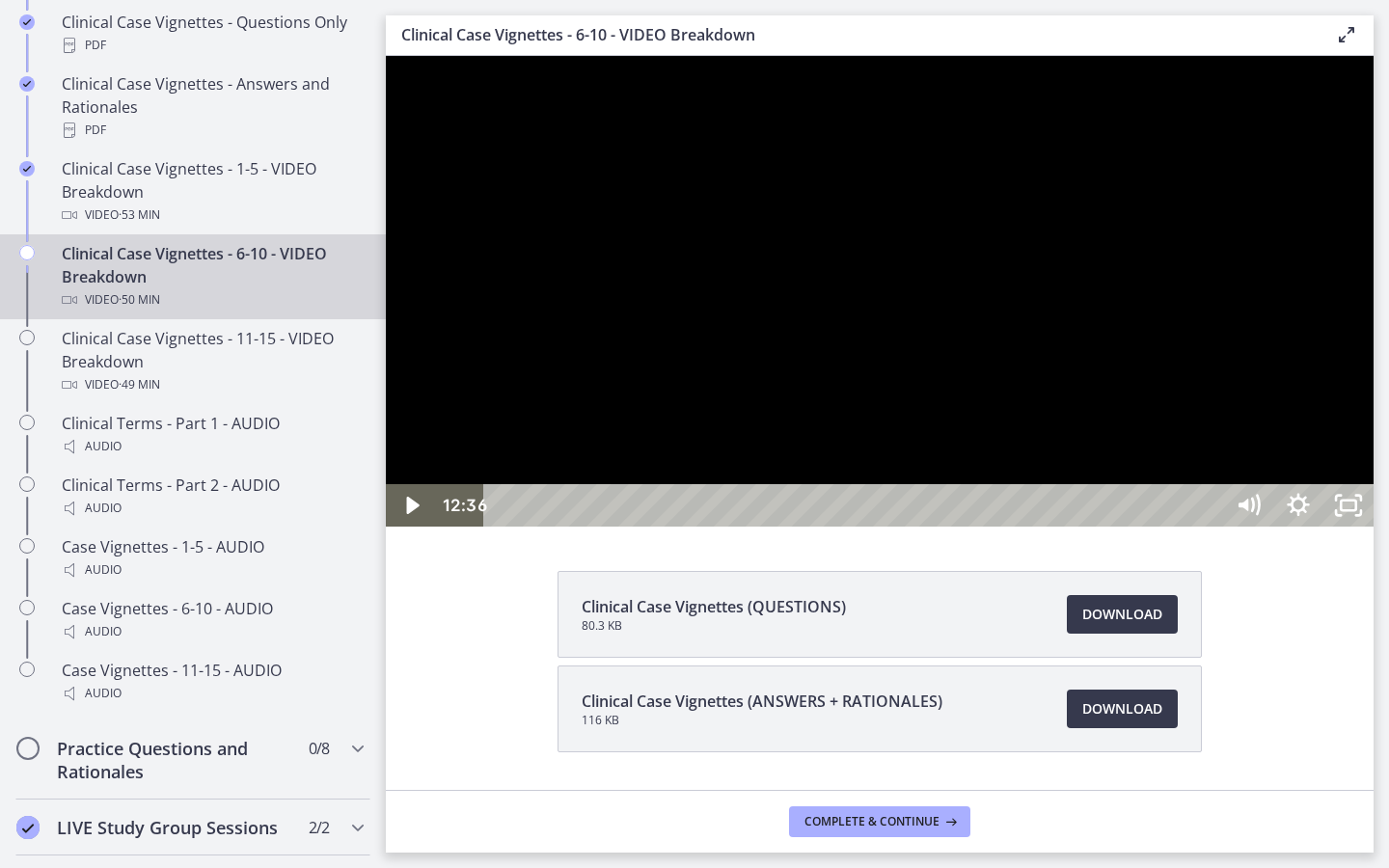
click at [855, 526] on div at bounding box center [880, 291] width 988 height 470
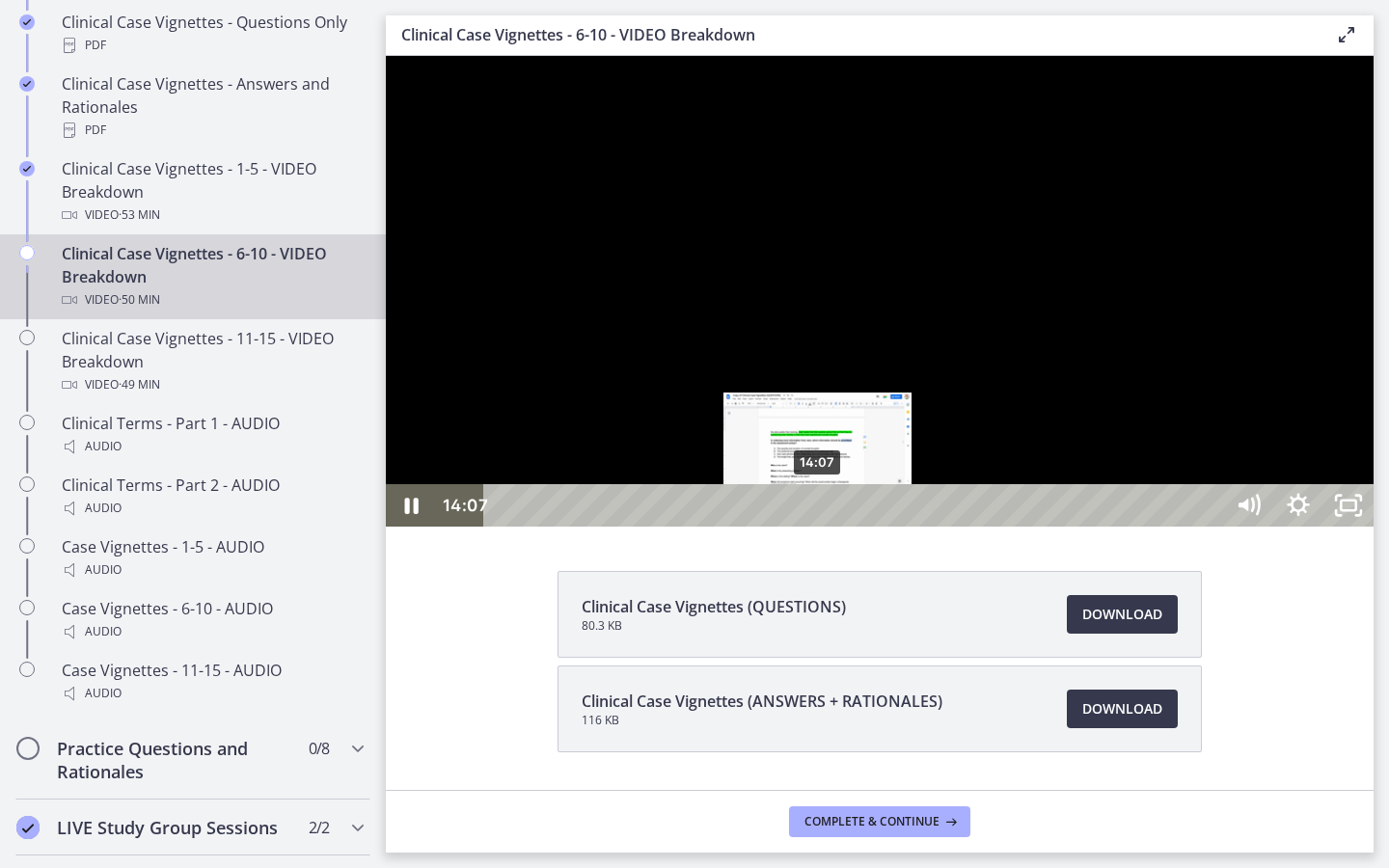
click at [819, 526] on div "14:07" at bounding box center [857, 505] width 708 height 42
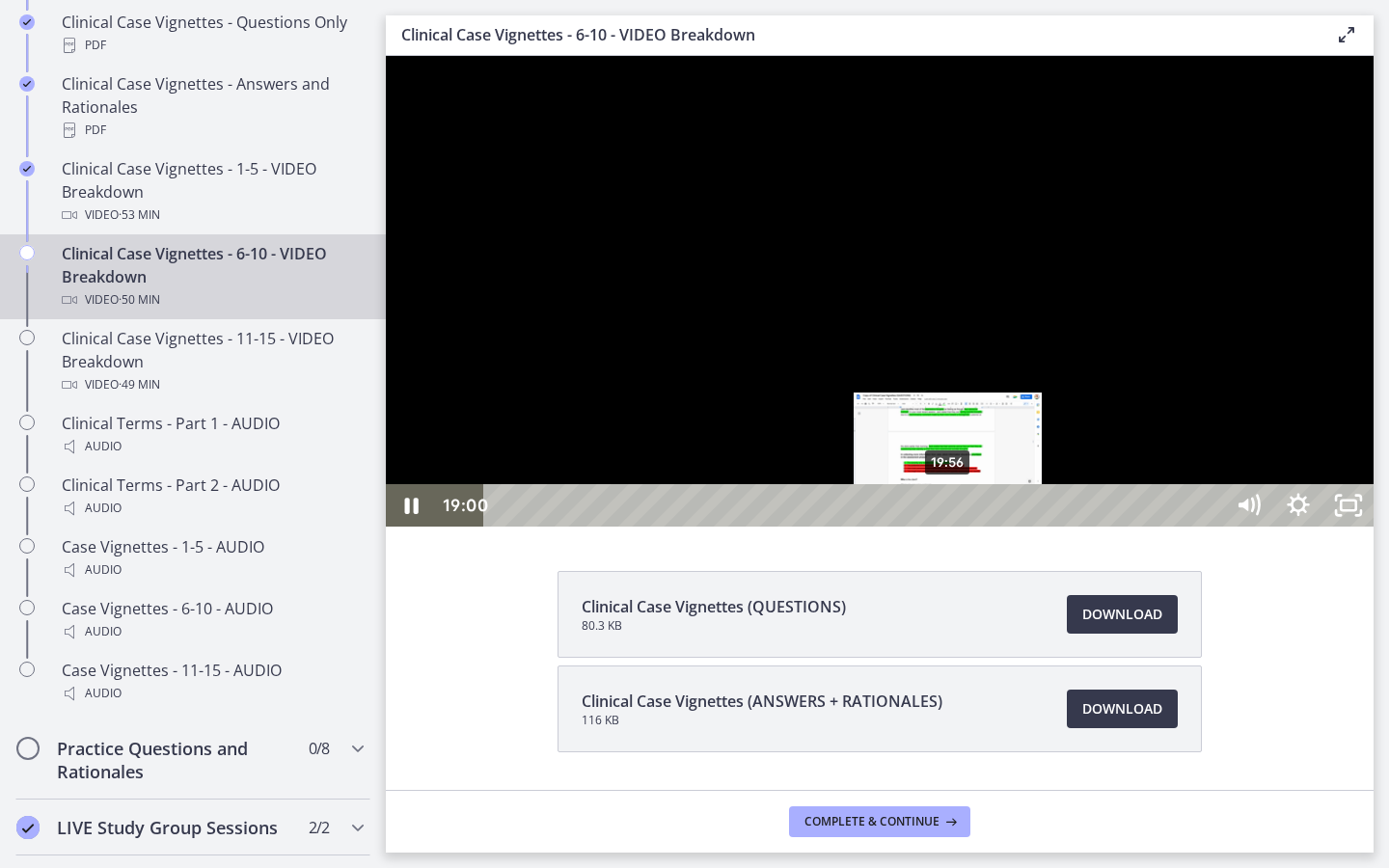
click at [949, 526] on div "19:56" at bounding box center [857, 505] width 708 height 42
click at [972, 526] on div "20:55" at bounding box center [857, 505] width 708 height 42
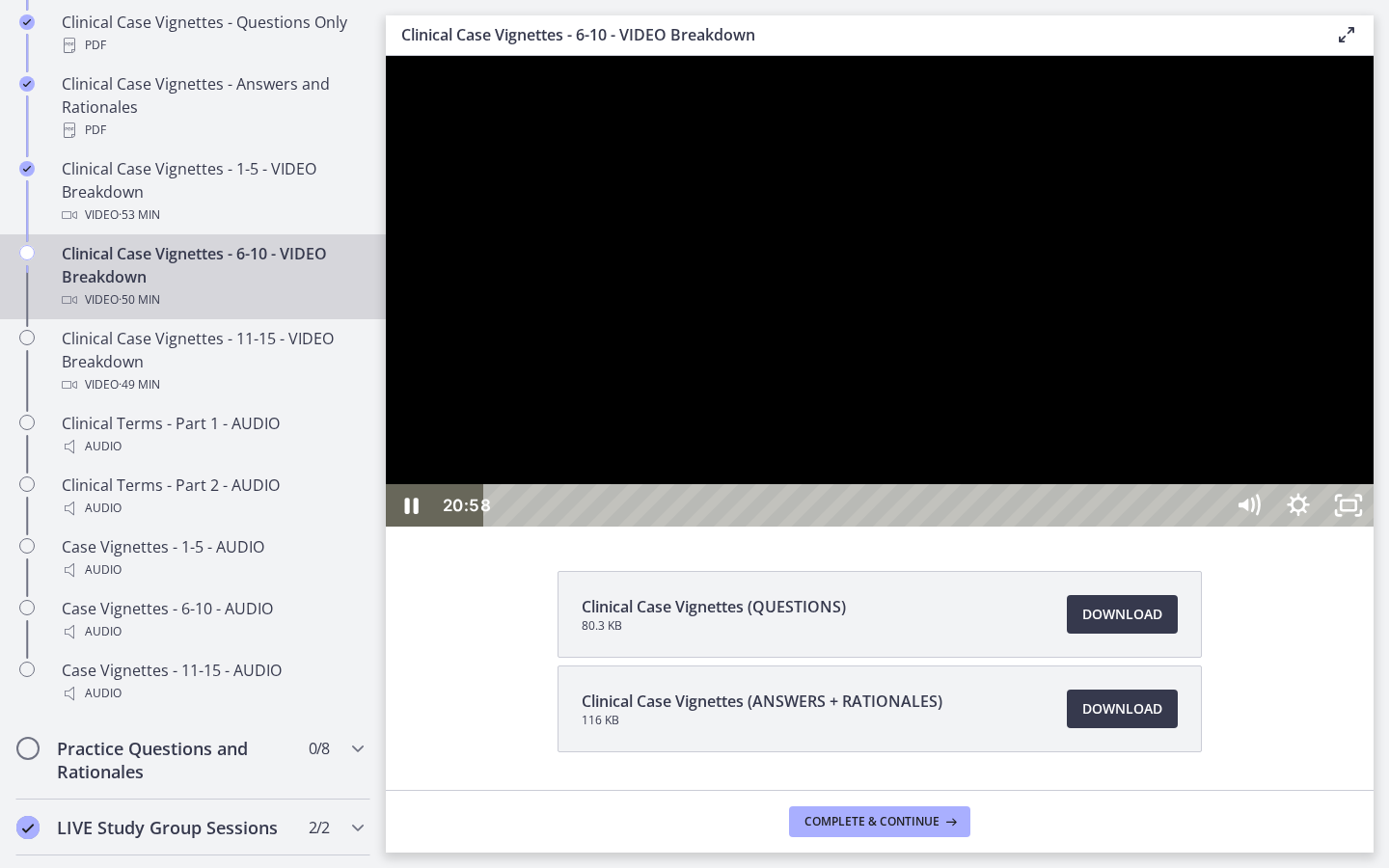
click at [907, 526] on div at bounding box center [880, 291] width 988 height 470
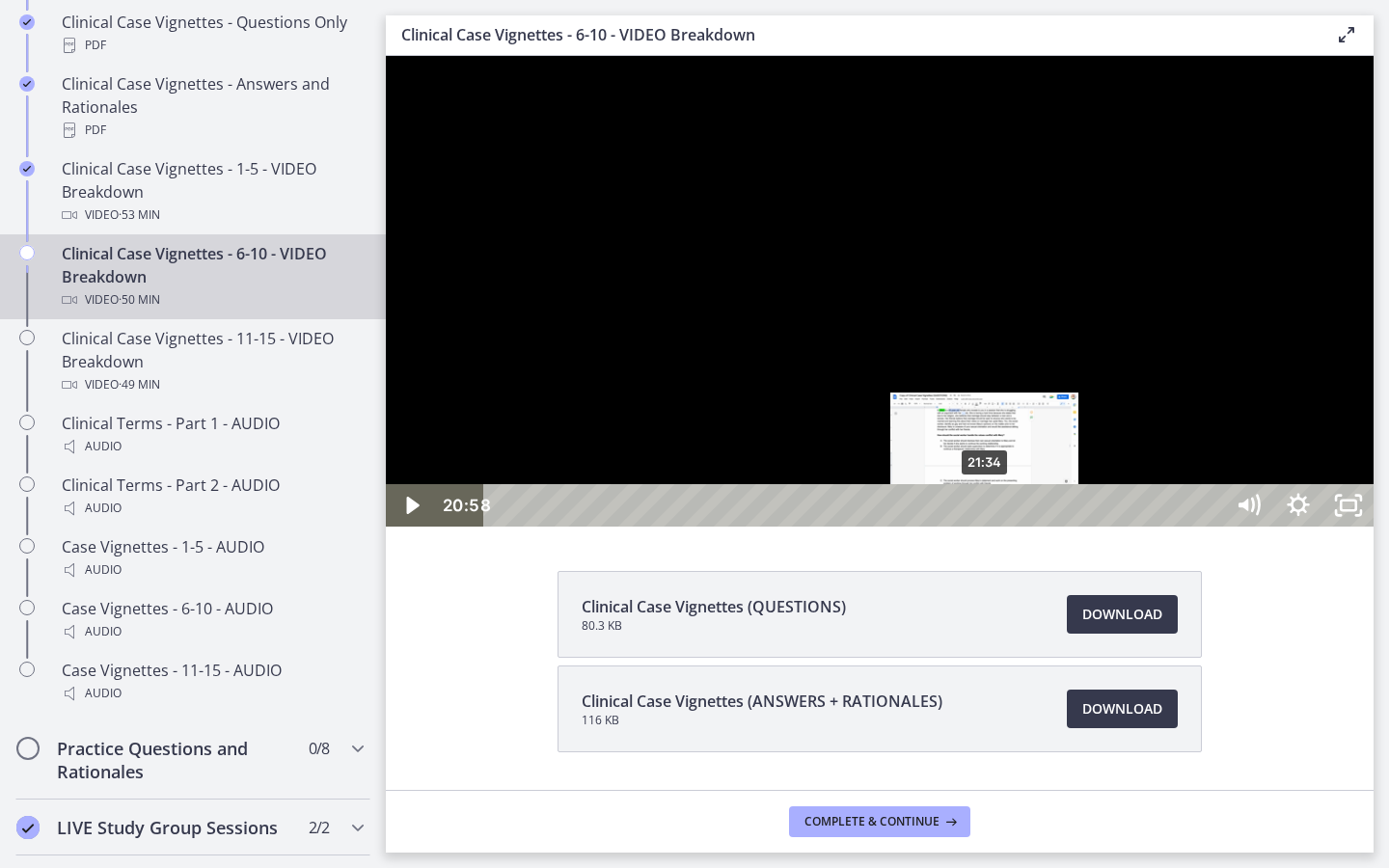
click at [986, 526] on div "21:34" at bounding box center [857, 505] width 708 height 42
click at [1009, 526] on div "22:36" at bounding box center [857, 505] width 708 height 42
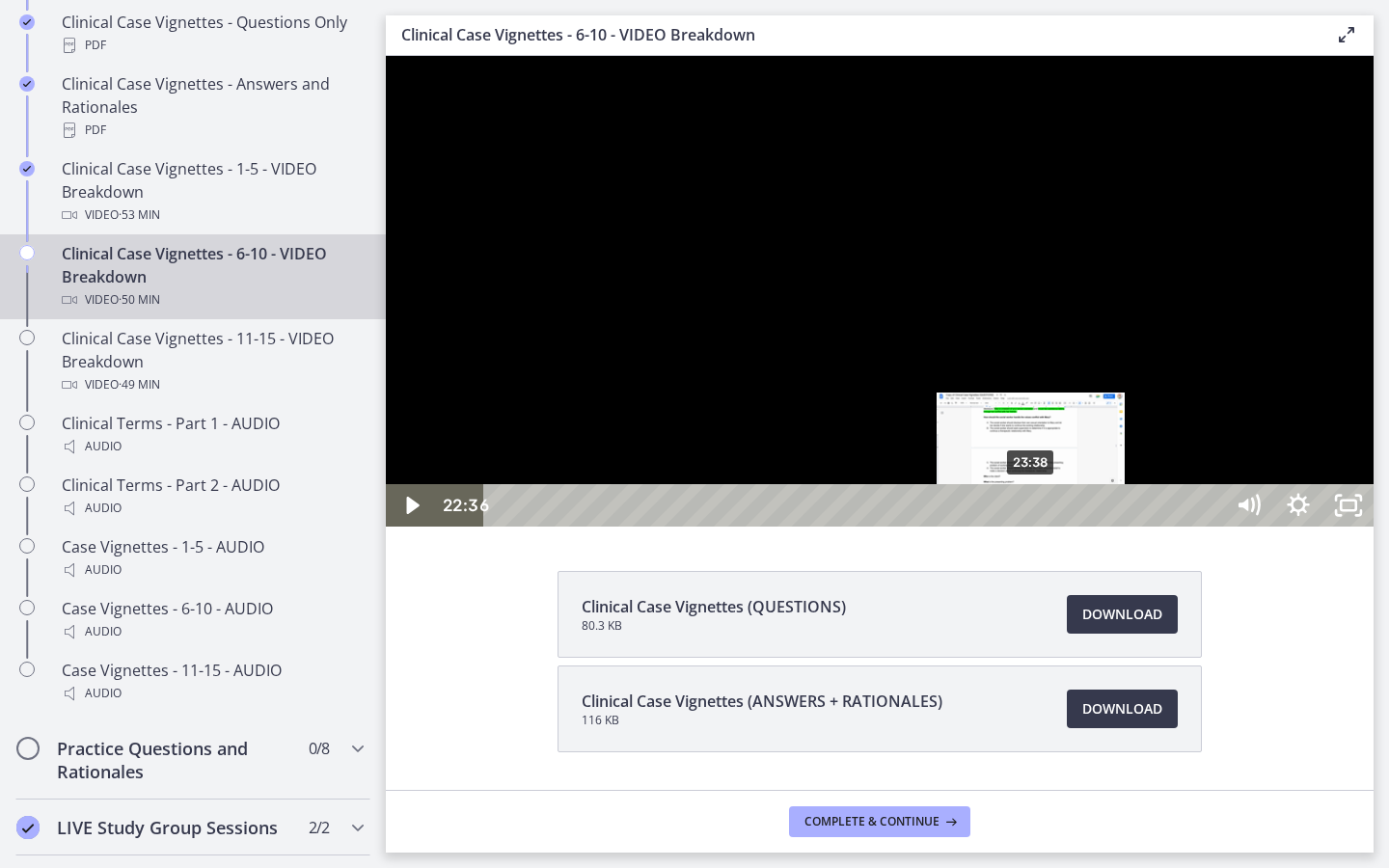
click at [1033, 526] on div "23:38" at bounding box center [857, 505] width 708 height 42
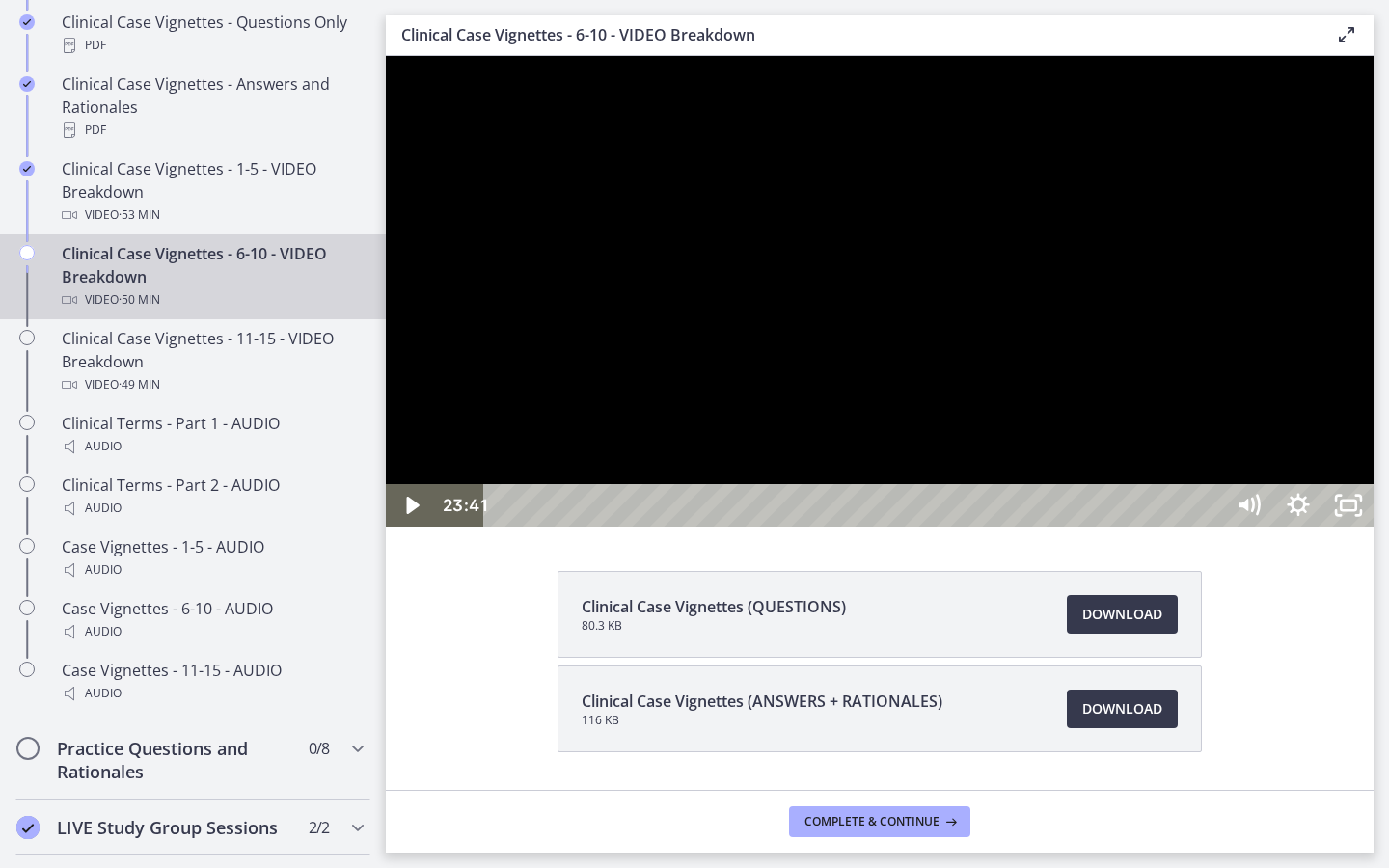
click at [1034, 526] on div at bounding box center [880, 291] width 988 height 470
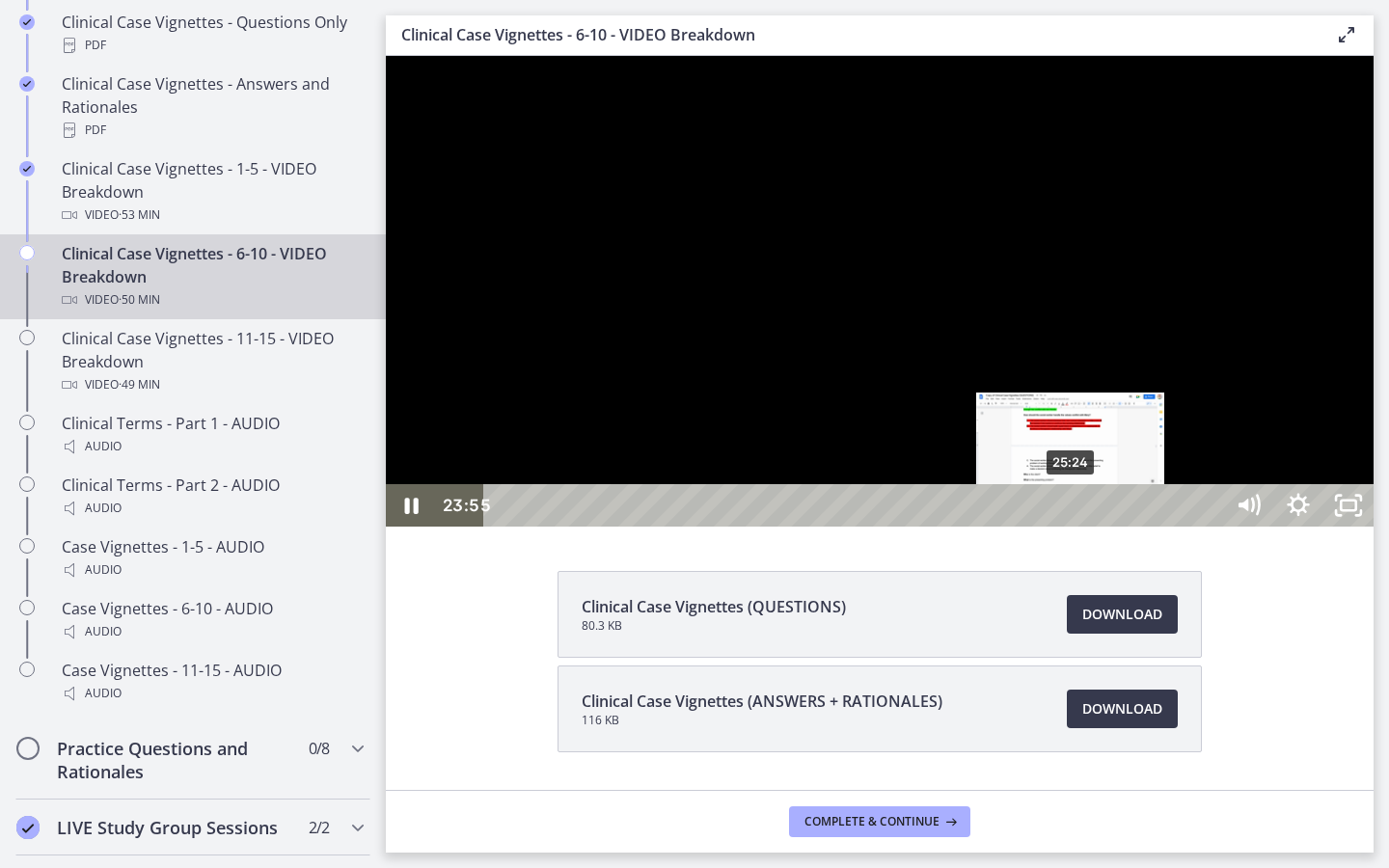
click at [1072, 526] on div "25:24" at bounding box center [857, 505] width 708 height 42
click at [1104, 526] on div "26:50" at bounding box center [857, 505] width 708 height 42
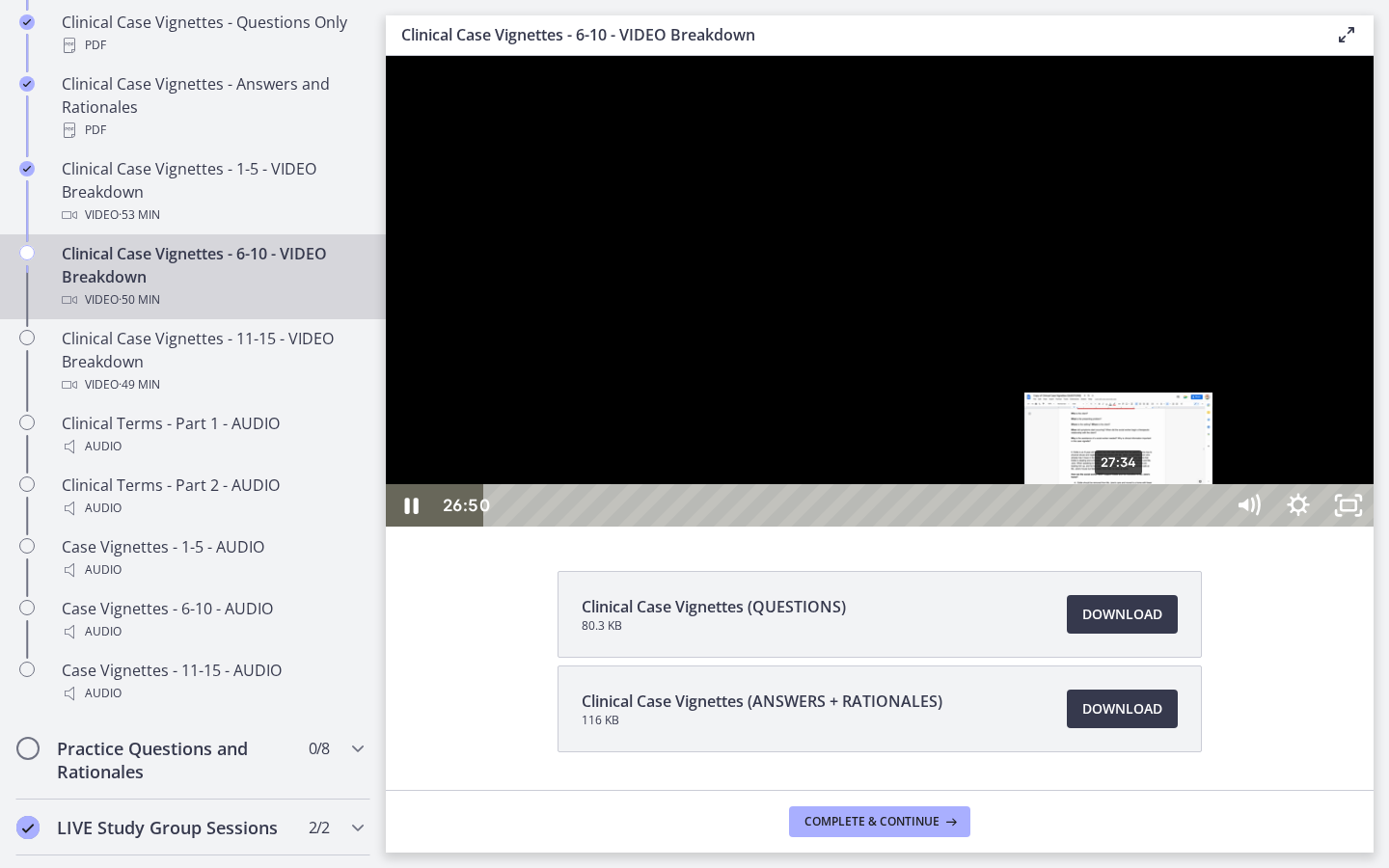
click at [1121, 526] on div "27:34" at bounding box center [857, 505] width 708 height 42
click at [1145, 526] on div "28:41" at bounding box center [857, 505] width 708 height 42
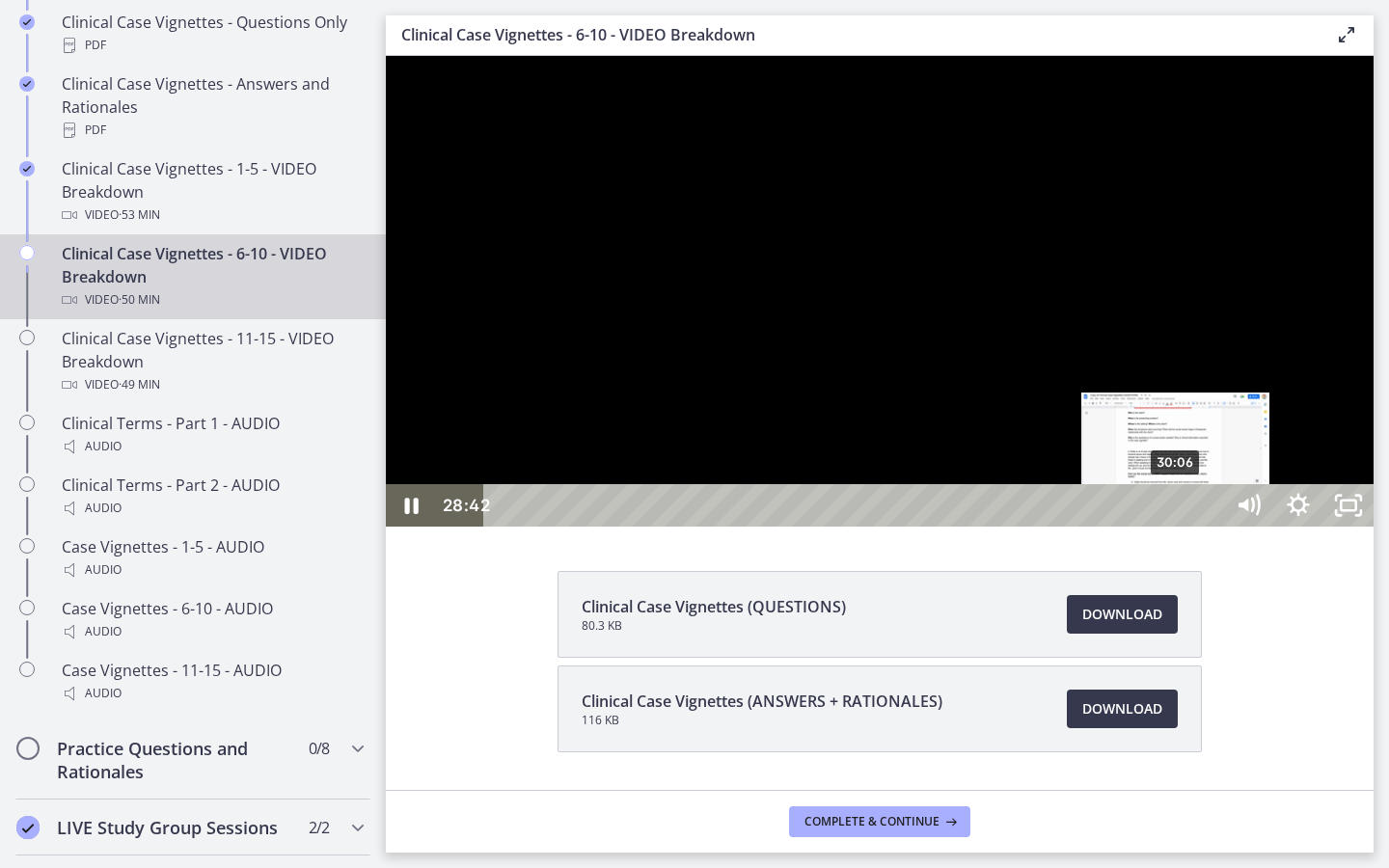
click at [1177, 526] on div "30:06" at bounding box center [857, 505] width 708 height 42
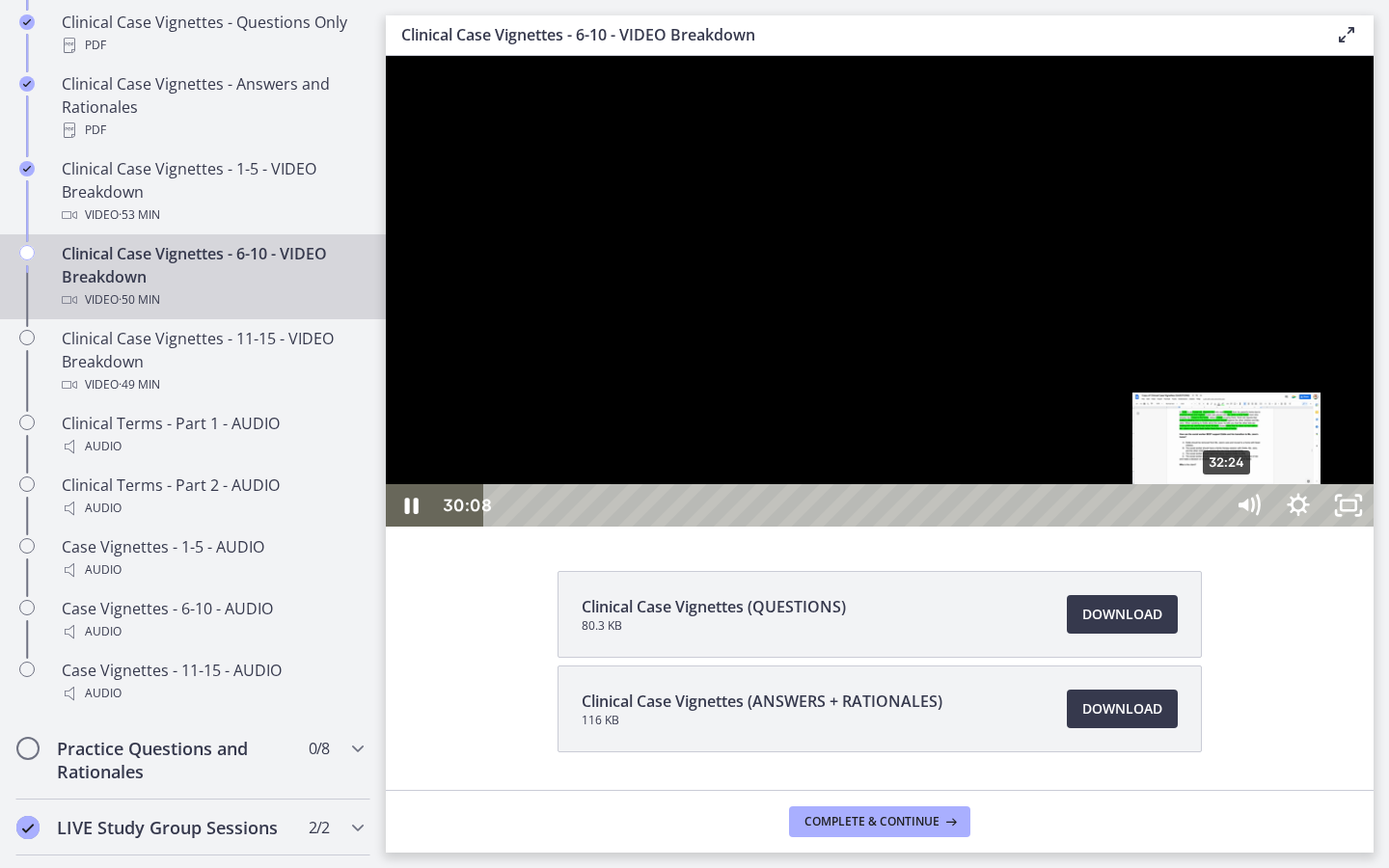
click at [1211, 526] on div "32:24" at bounding box center [857, 505] width 708 height 42
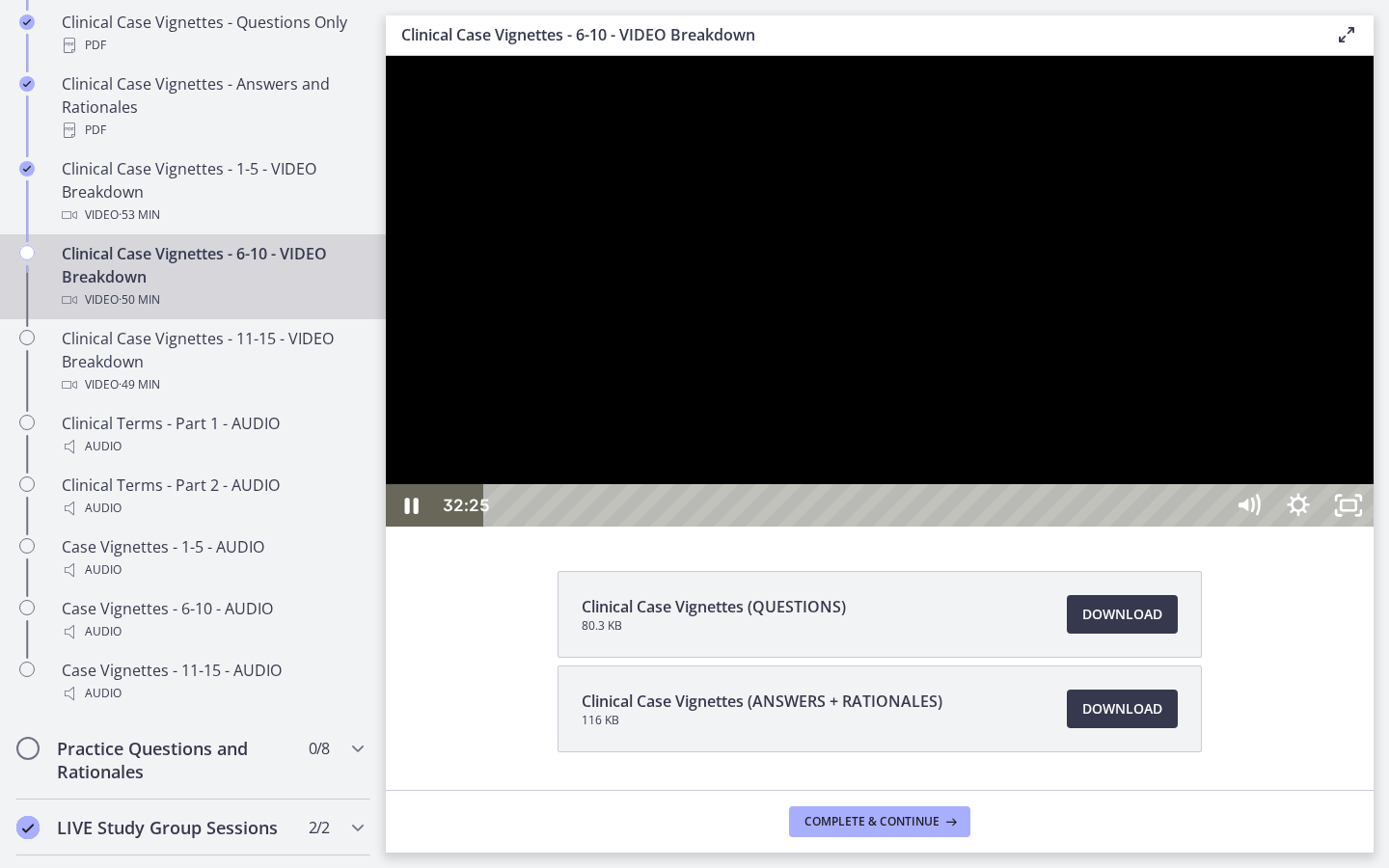
click at [1007, 526] on div at bounding box center [880, 291] width 988 height 470
click at [1120, 526] on div at bounding box center [880, 291] width 988 height 470
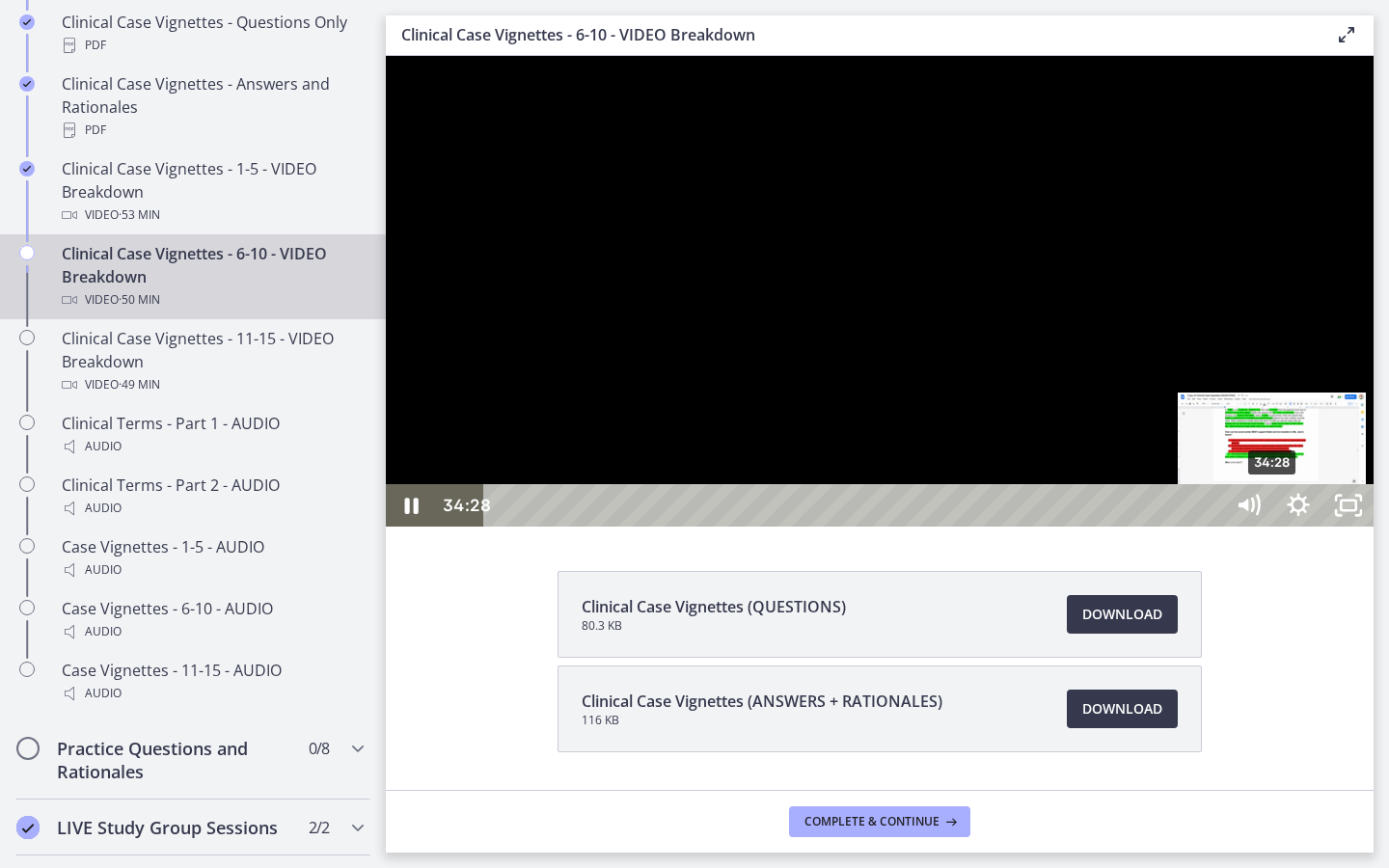
click at [1211, 526] on div "34:28" at bounding box center [857, 505] width 708 height 42
click at [1211, 526] on div "35:12" at bounding box center [857, 505] width 708 height 42
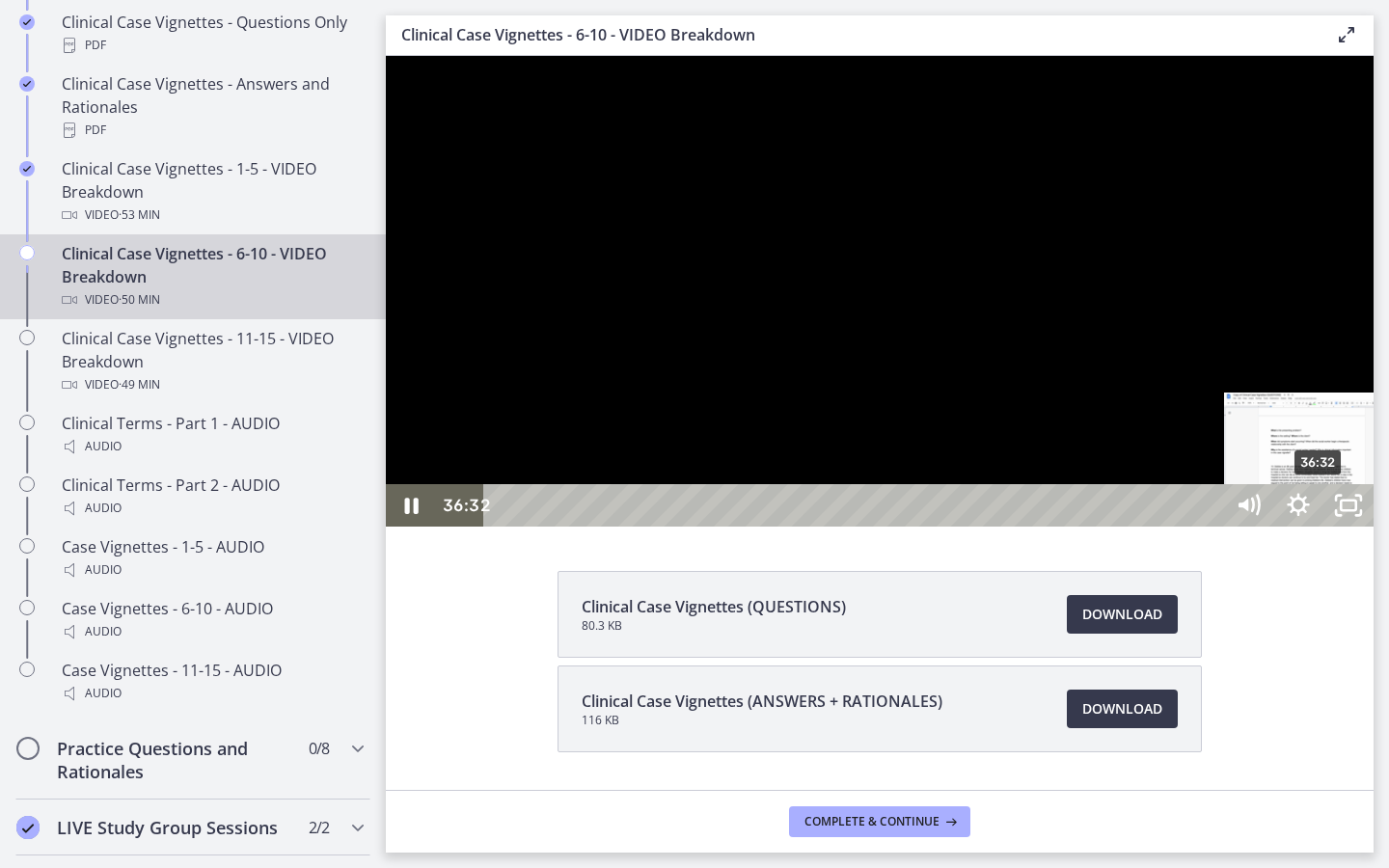
click at [1211, 526] on div "36:32" at bounding box center [857, 505] width 708 height 42
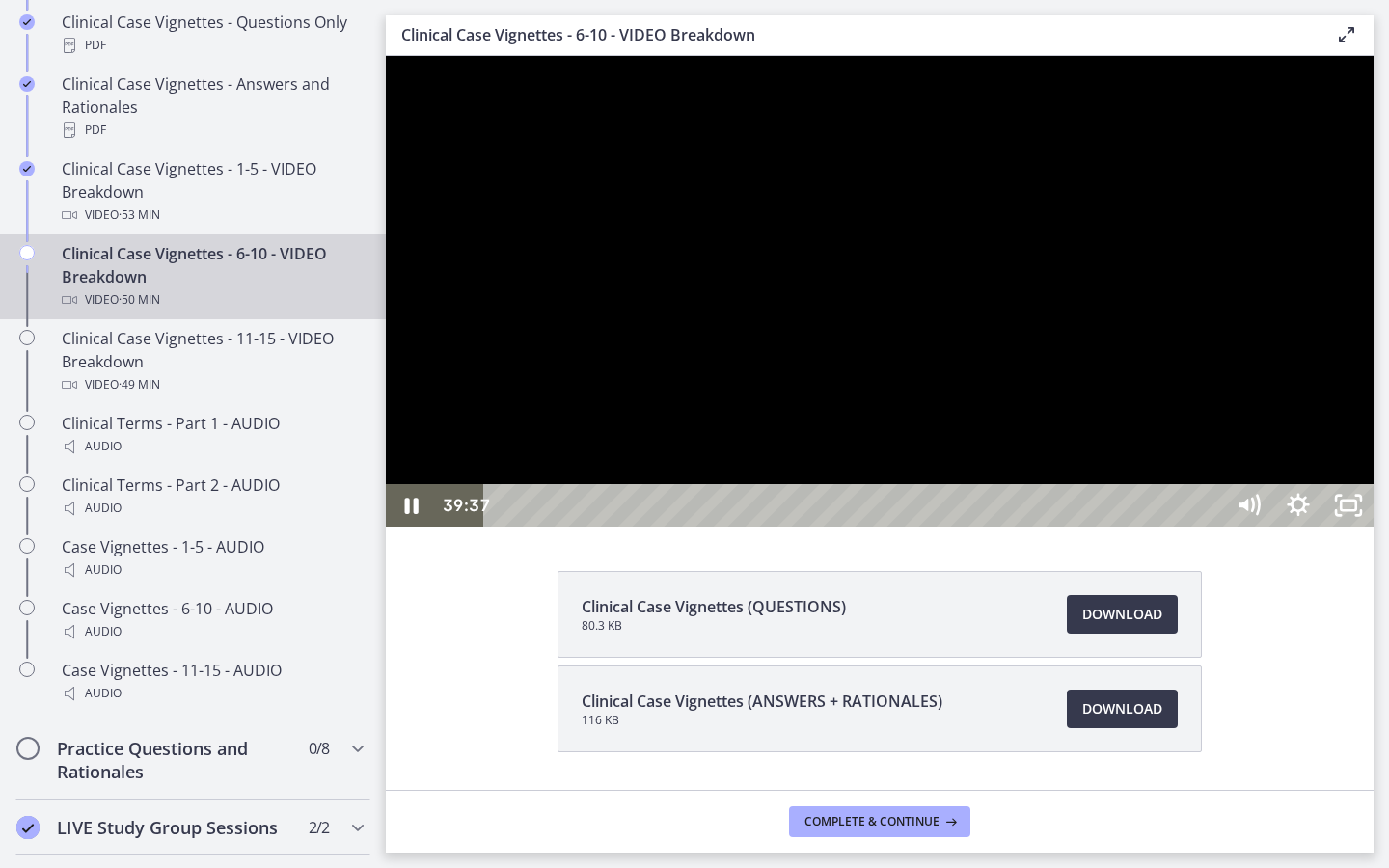
click at [1242, 526] on div at bounding box center [880, 291] width 988 height 470
click at [1332, 526] on div at bounding box center [880, 291] width 988 height 470
click at [1211, 526] on div "45:20" at bounding box center [857, 505] width 708 height 42
click at [1211, 526] on div "45:53" at bounding box center [857, 505] width 708 height 42
click at [1211, 526] on div "48:13" at bounding box center [857, 505] width 708 height 42
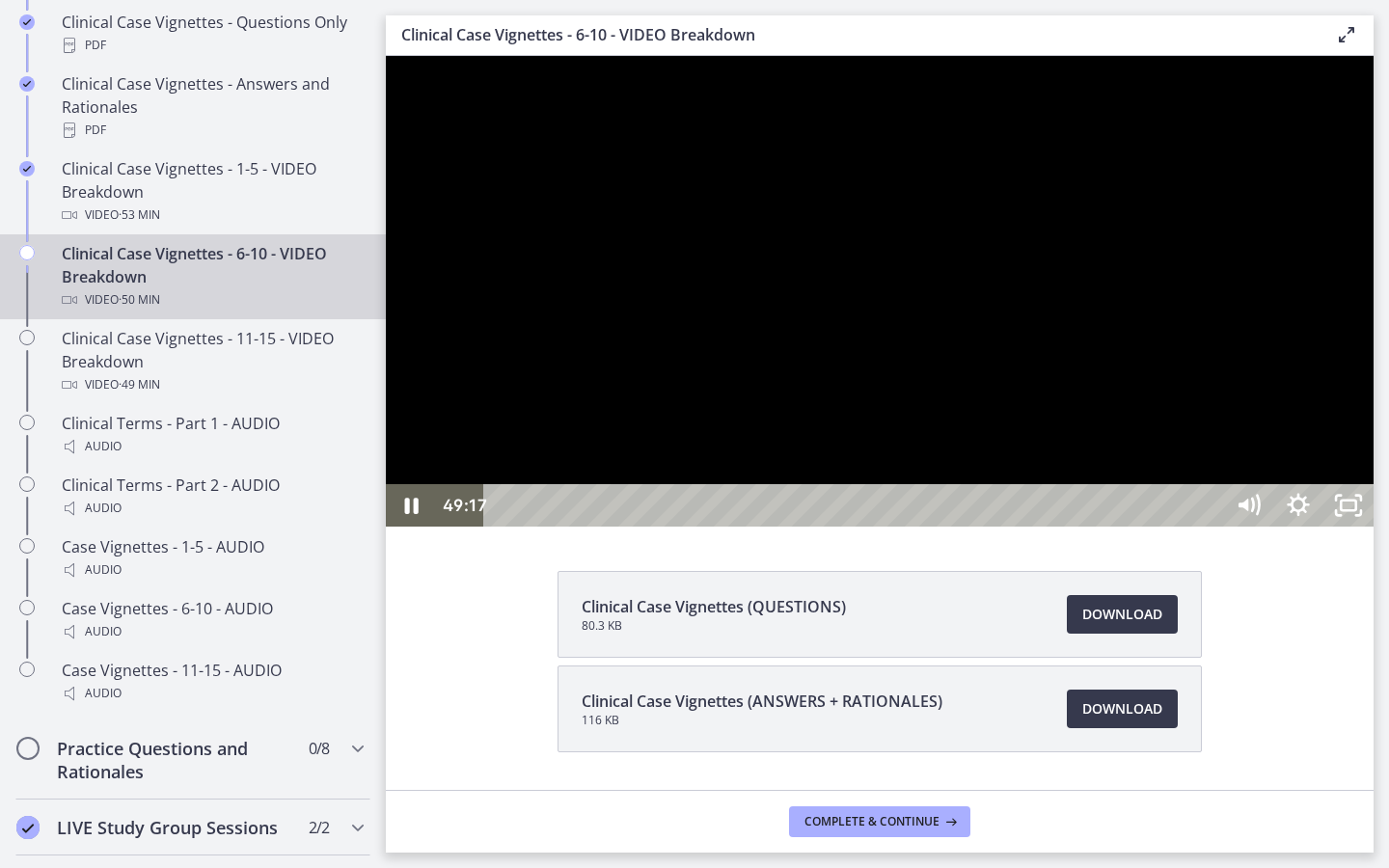
click at [1211, 526] on div "49:17" at bounding box center [857, 505] width 708 height 42
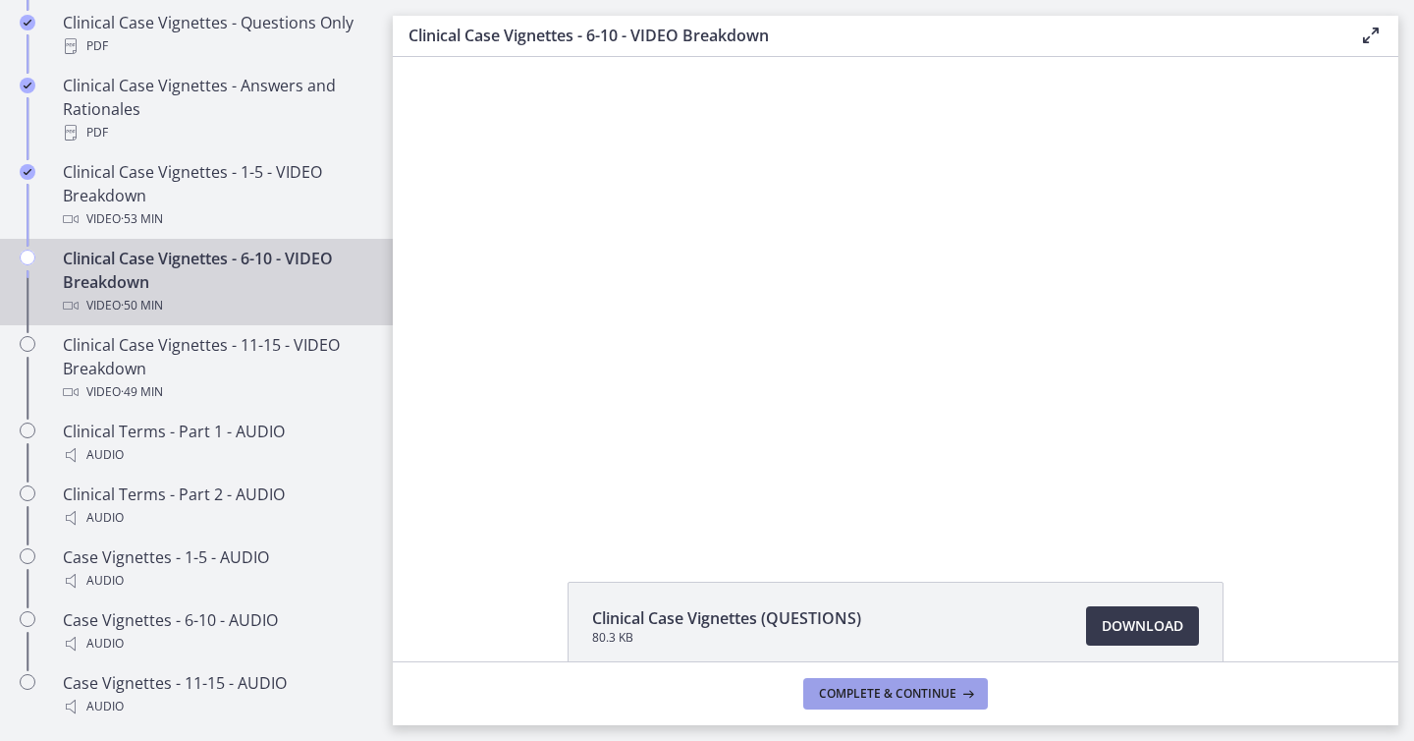
click at [885, 701] on button "Complete & continue" at bounding box center [895, 693] width 185 height 31
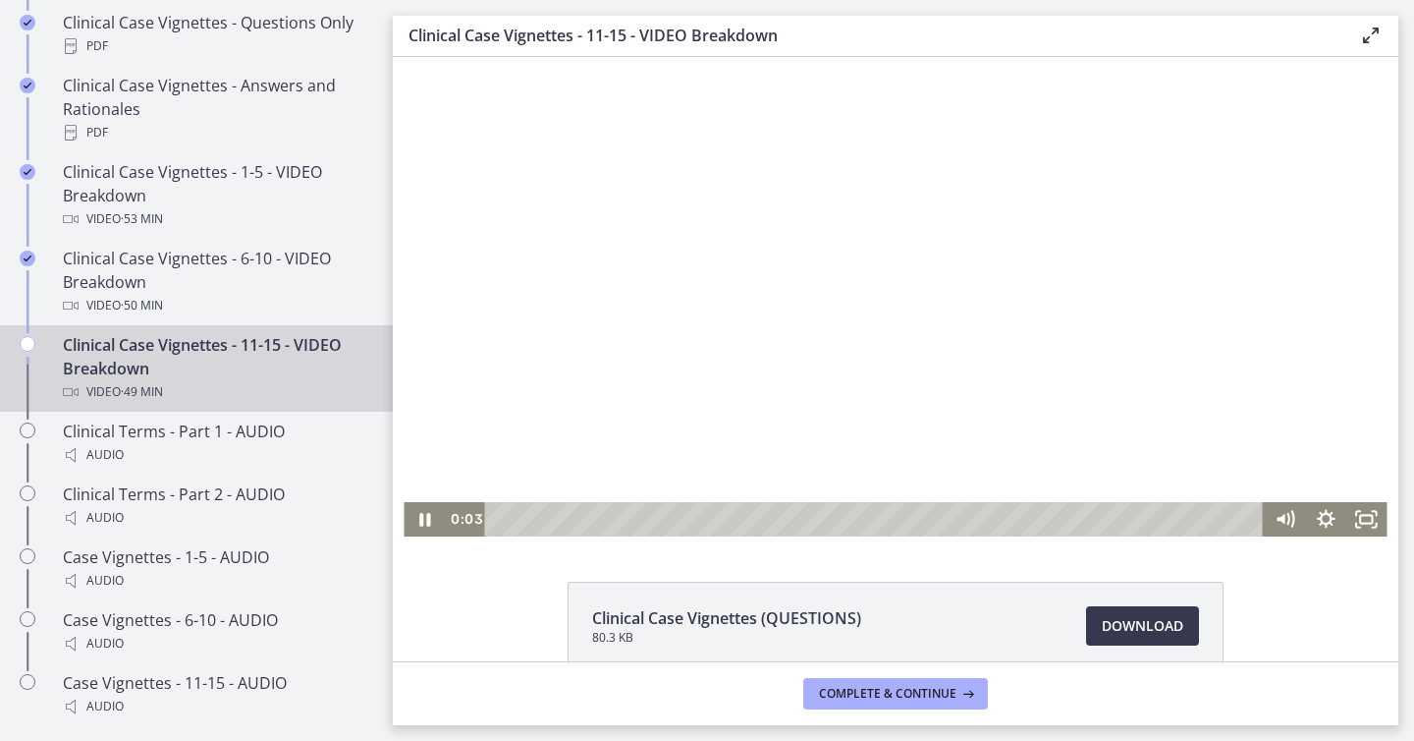
click at [642, 445] on div at bounding box center [895, 296] width 983 height 479
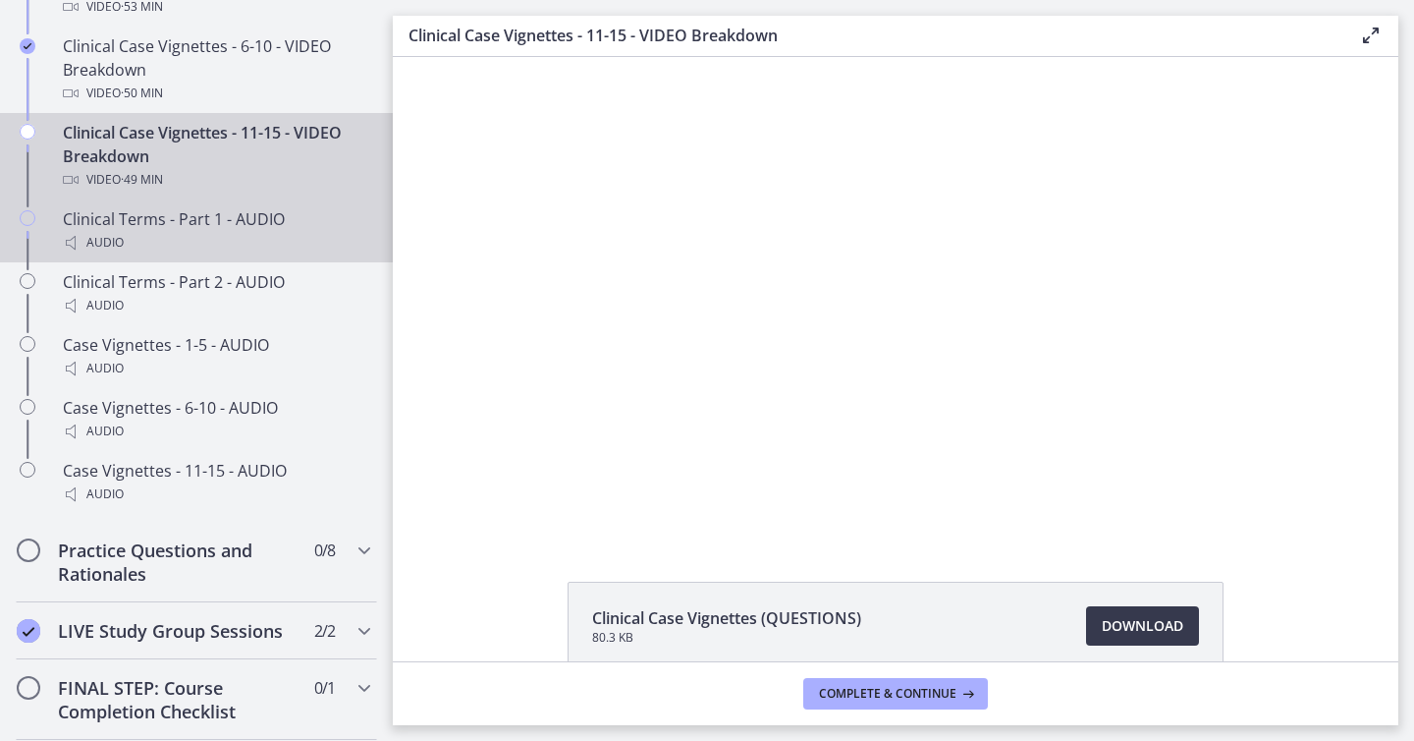
scroll to position [1482, 0]
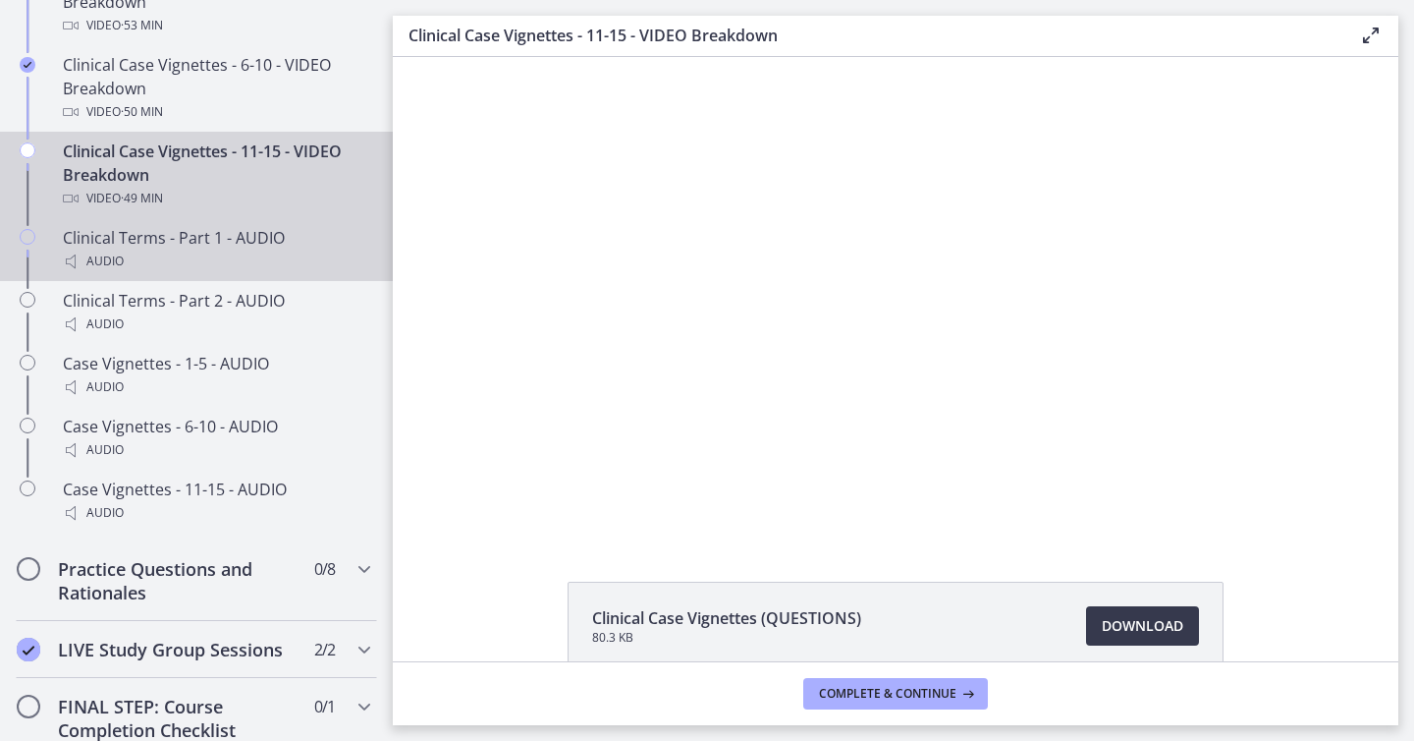
click at [219, 249] on div "Audio" at bounding box center [216, 261] width 306 height 24
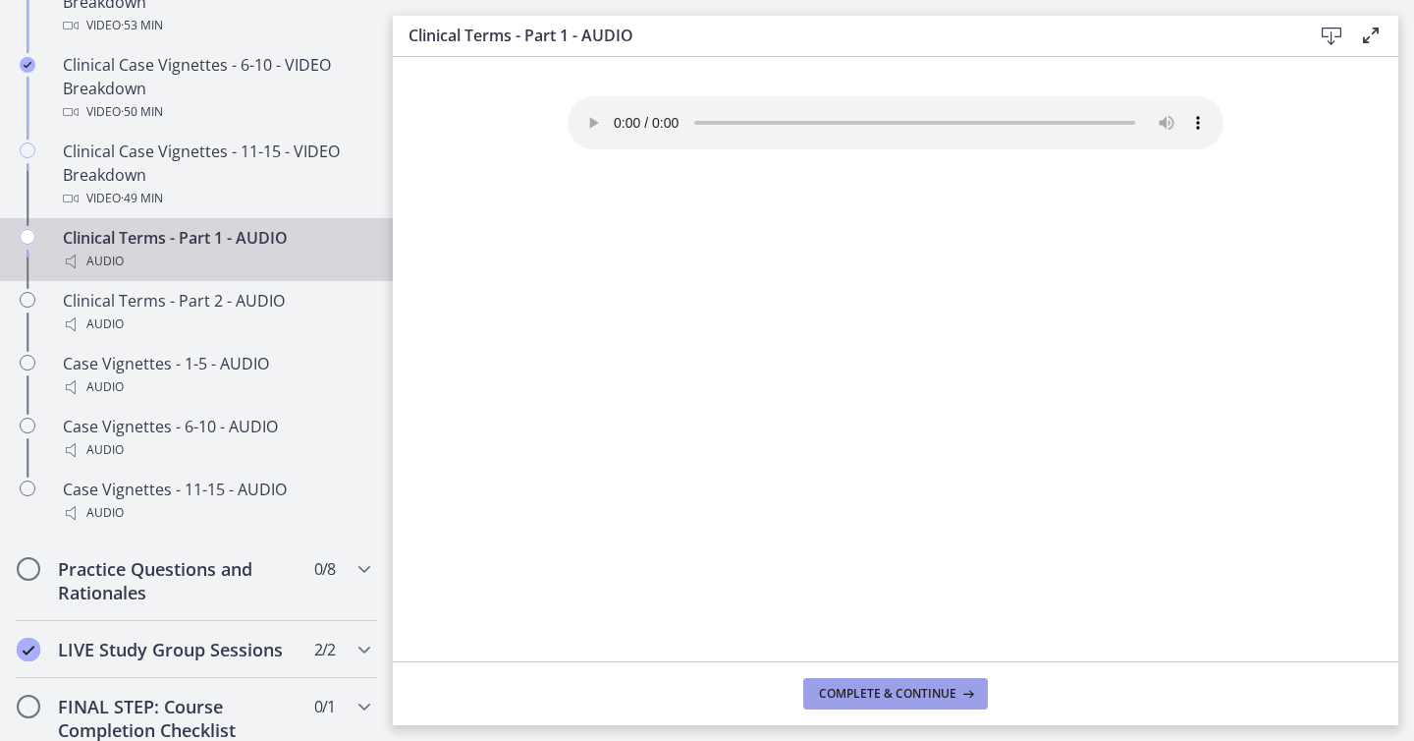
click at [816, 690] on button "Complete & continue" at bounding box center [895, 693] width 185 height 31
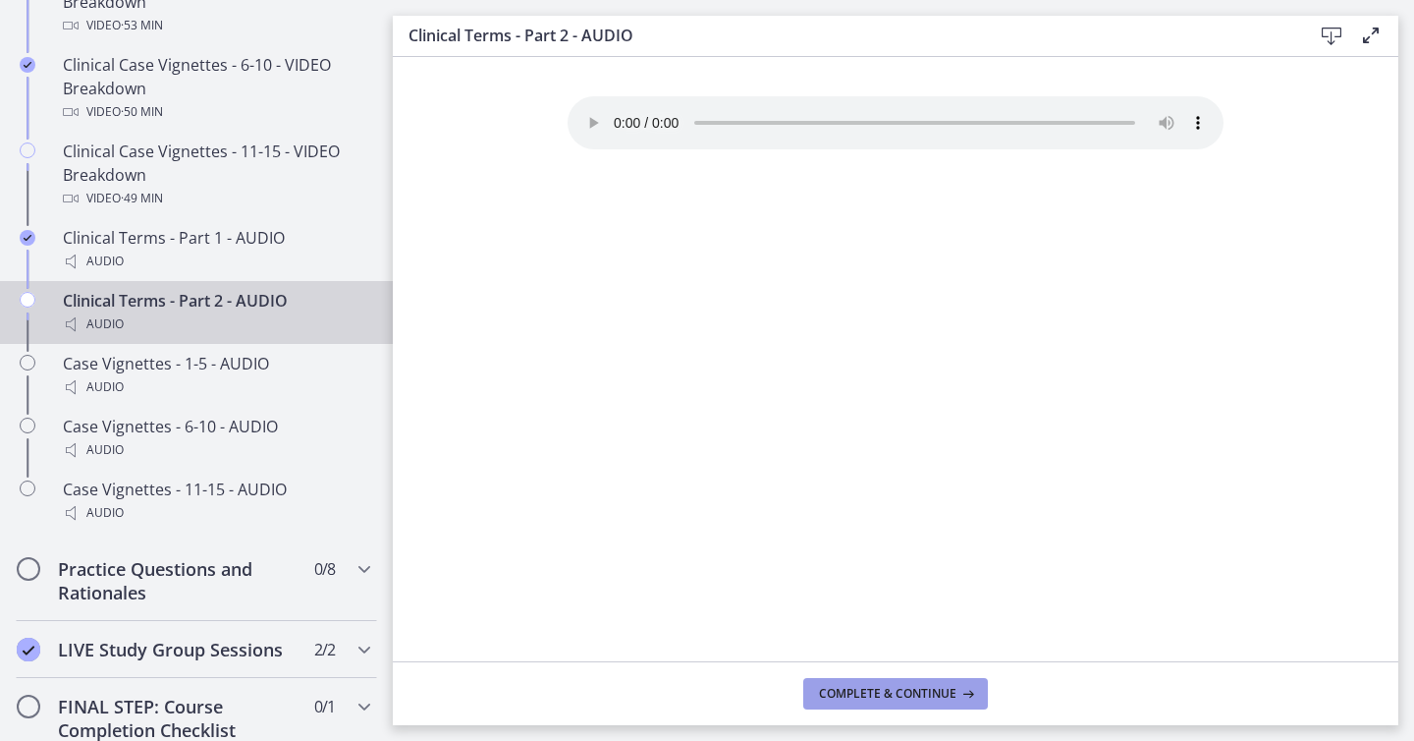
click at [816, 690] on button "Complete & continue" at bounding box center [895, 693] width 185 height 31
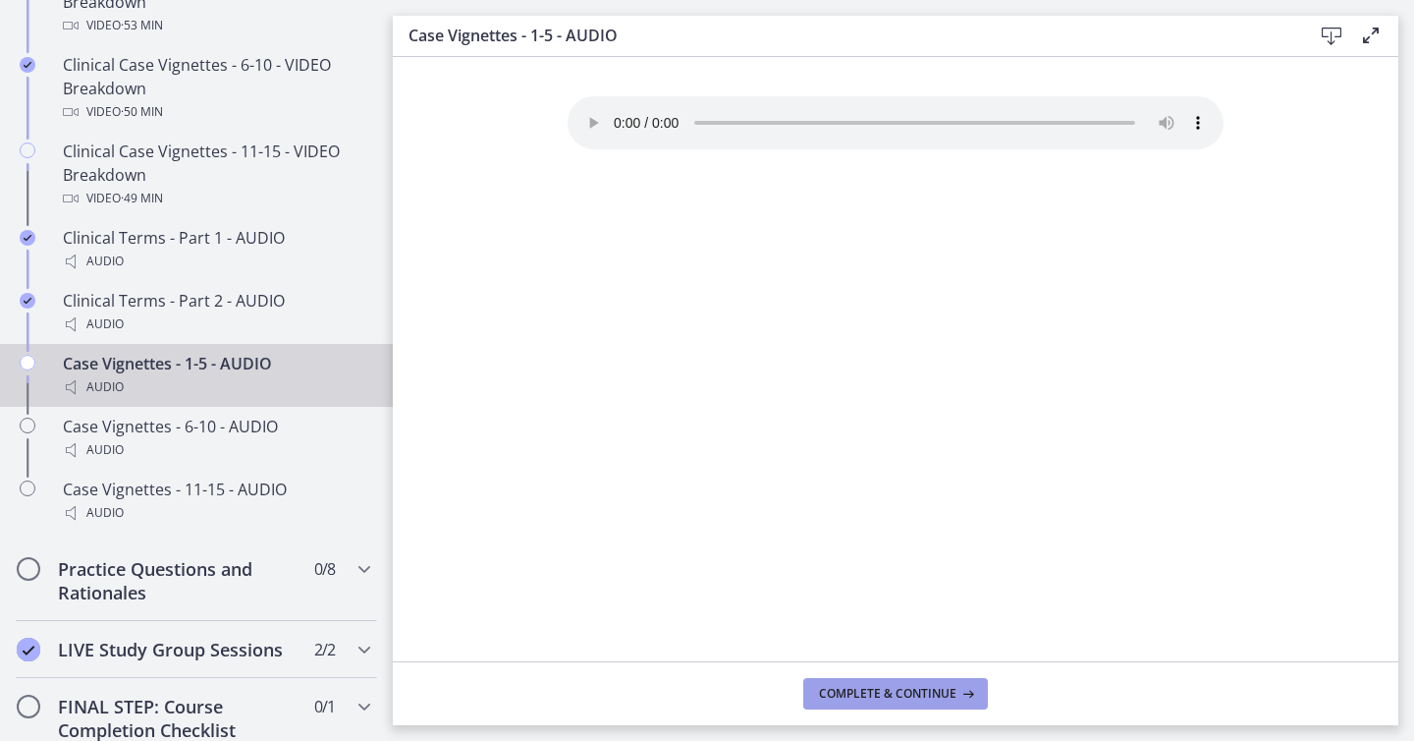
click at [816, 690] on button "Complete & continue" at bounding box center [895, 693] width 185 height 31
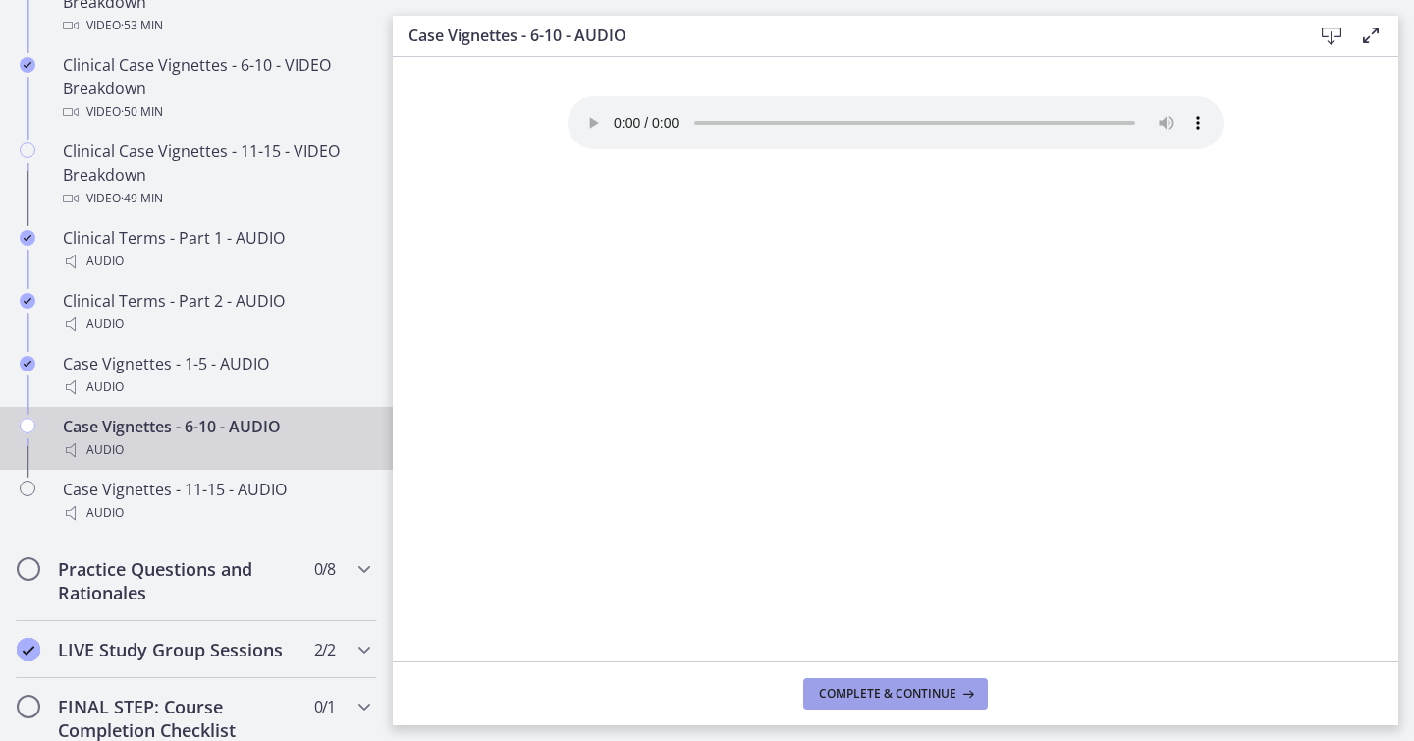
click at [816, 690] on button "Complete & continue" at bounding box center [895, 693] width 185 height 31
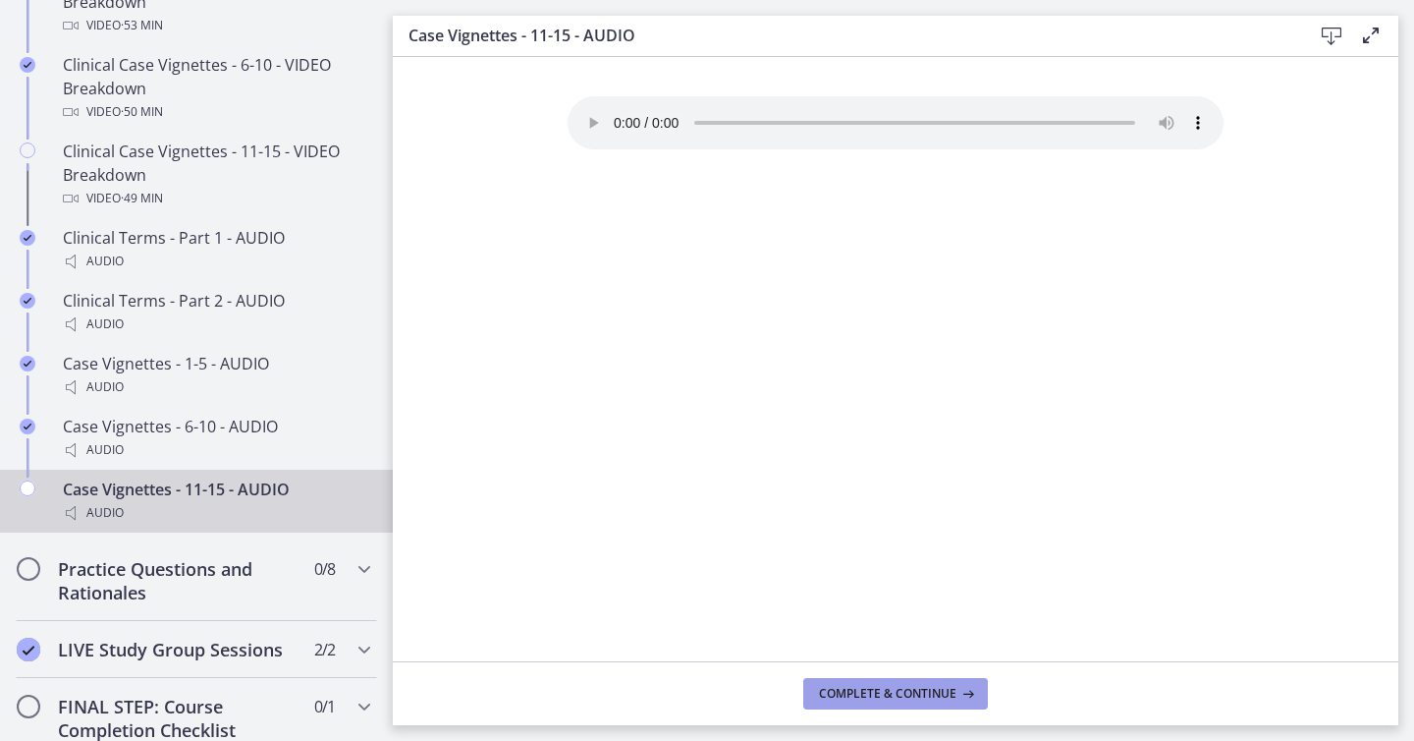
click at [816, 690] on button "Complete & continue" at bounding box center [895, 693] width 185 height 31
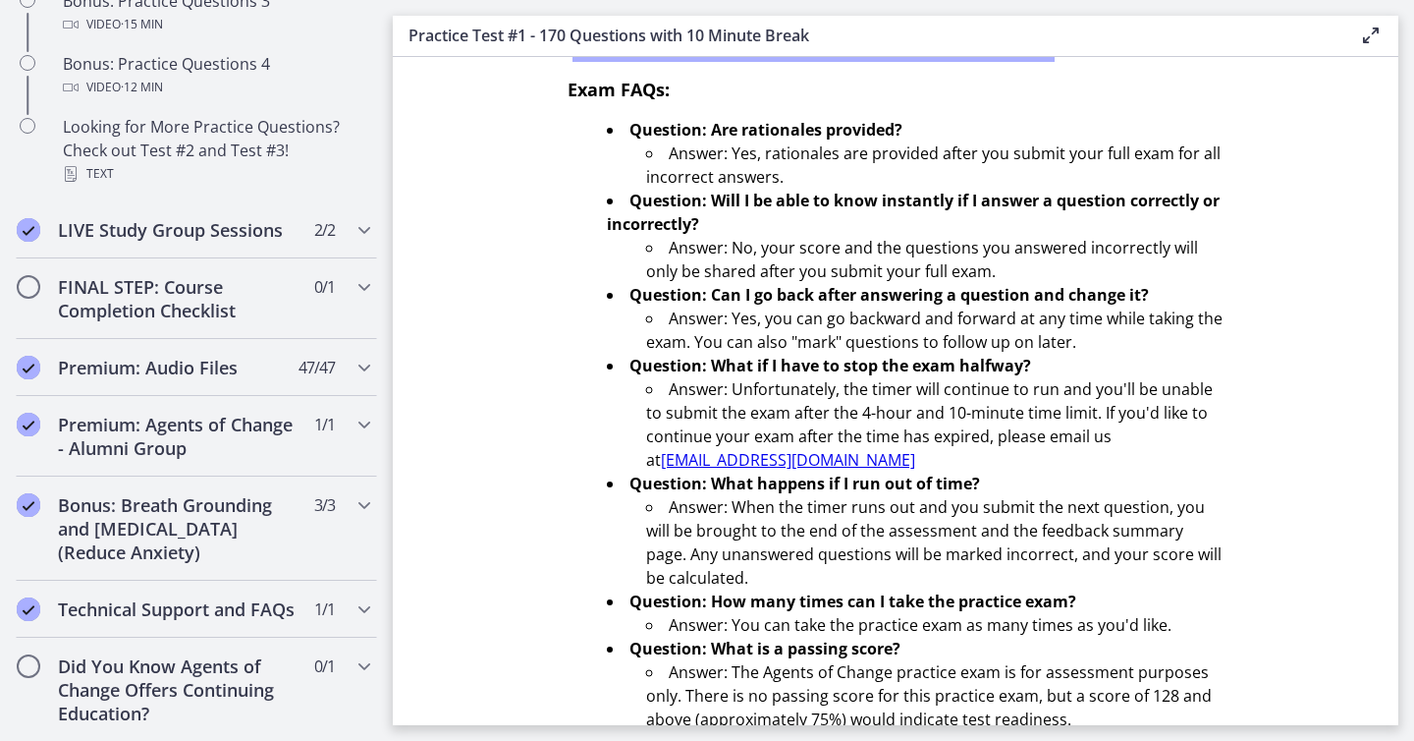
scroll to position [651, 0]
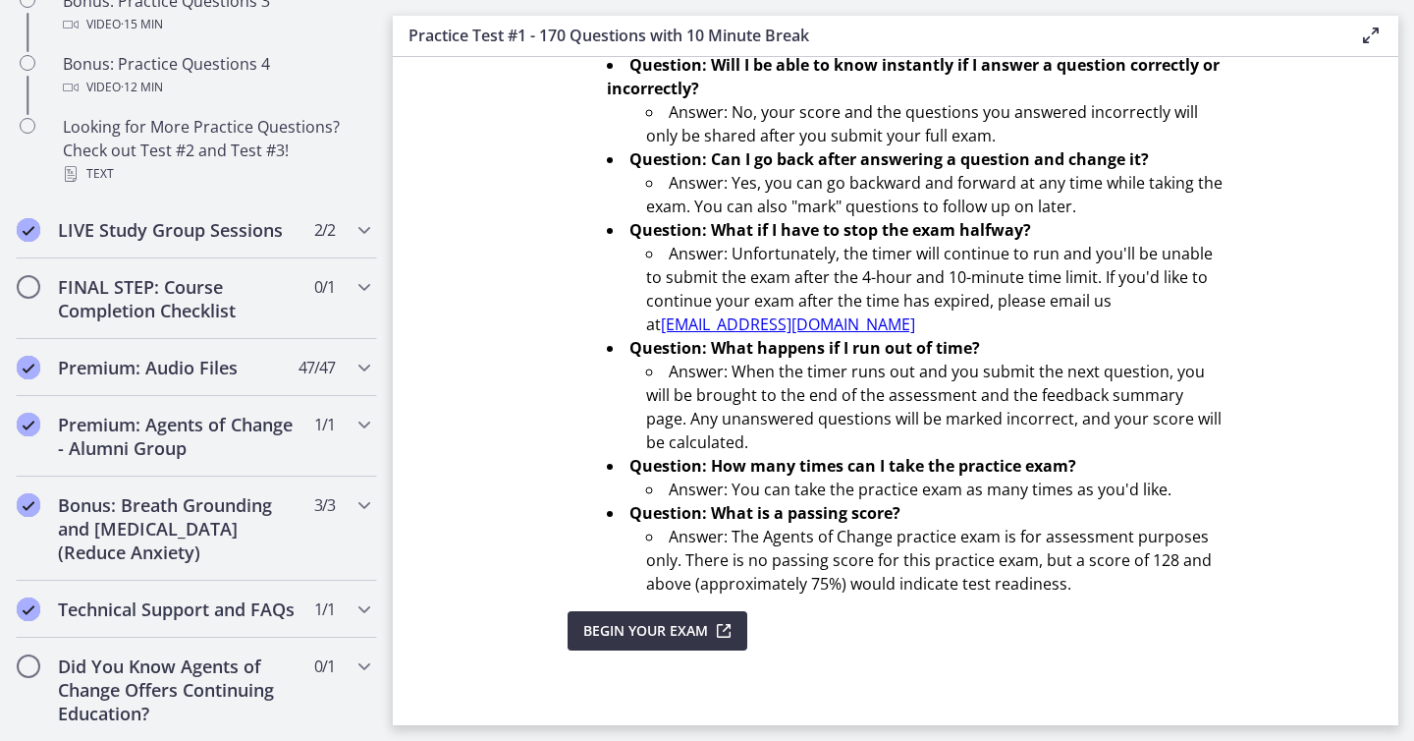
click at [621, 631] on span "Begin Your Exam" at bounding box center [645, 631] width 125 height 24
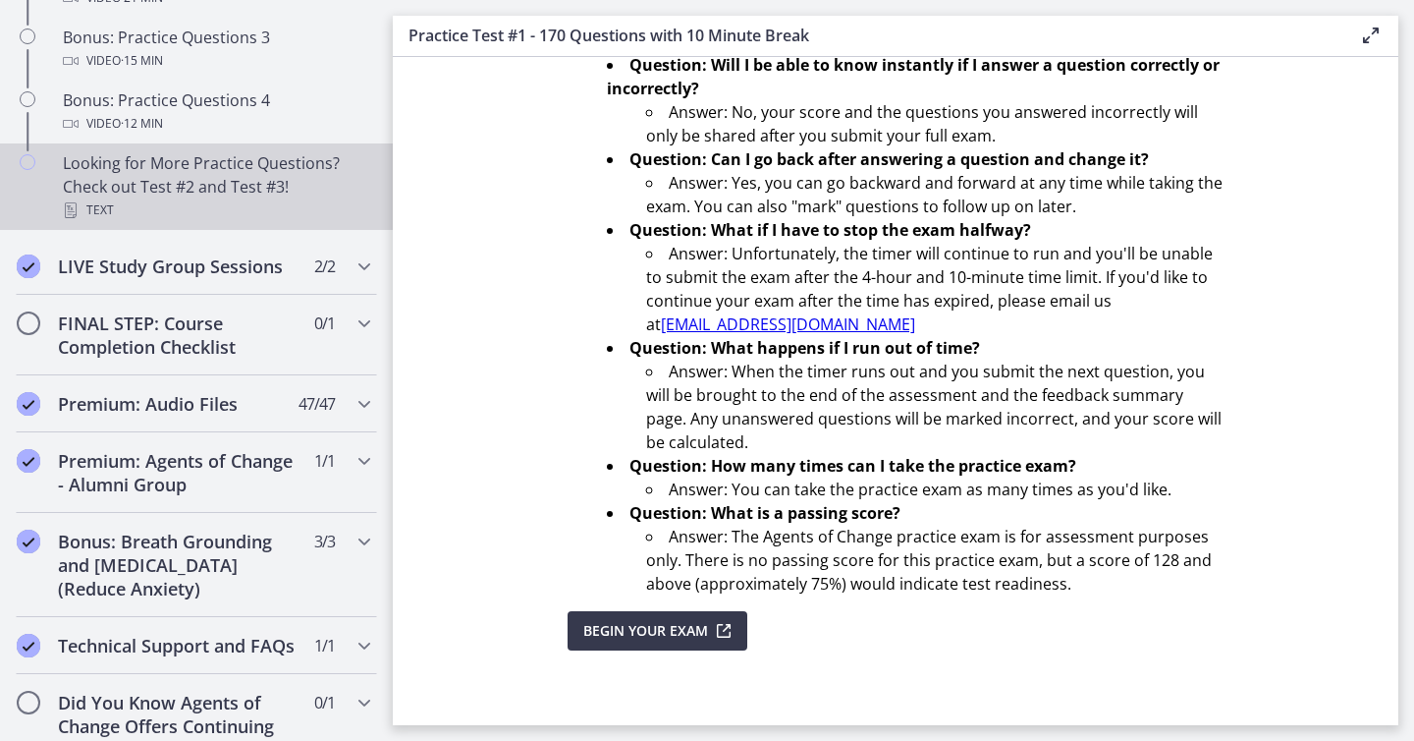
scroll to position [1501, 0]
